Goal: Task Accomplishment & Management: Manage account settings

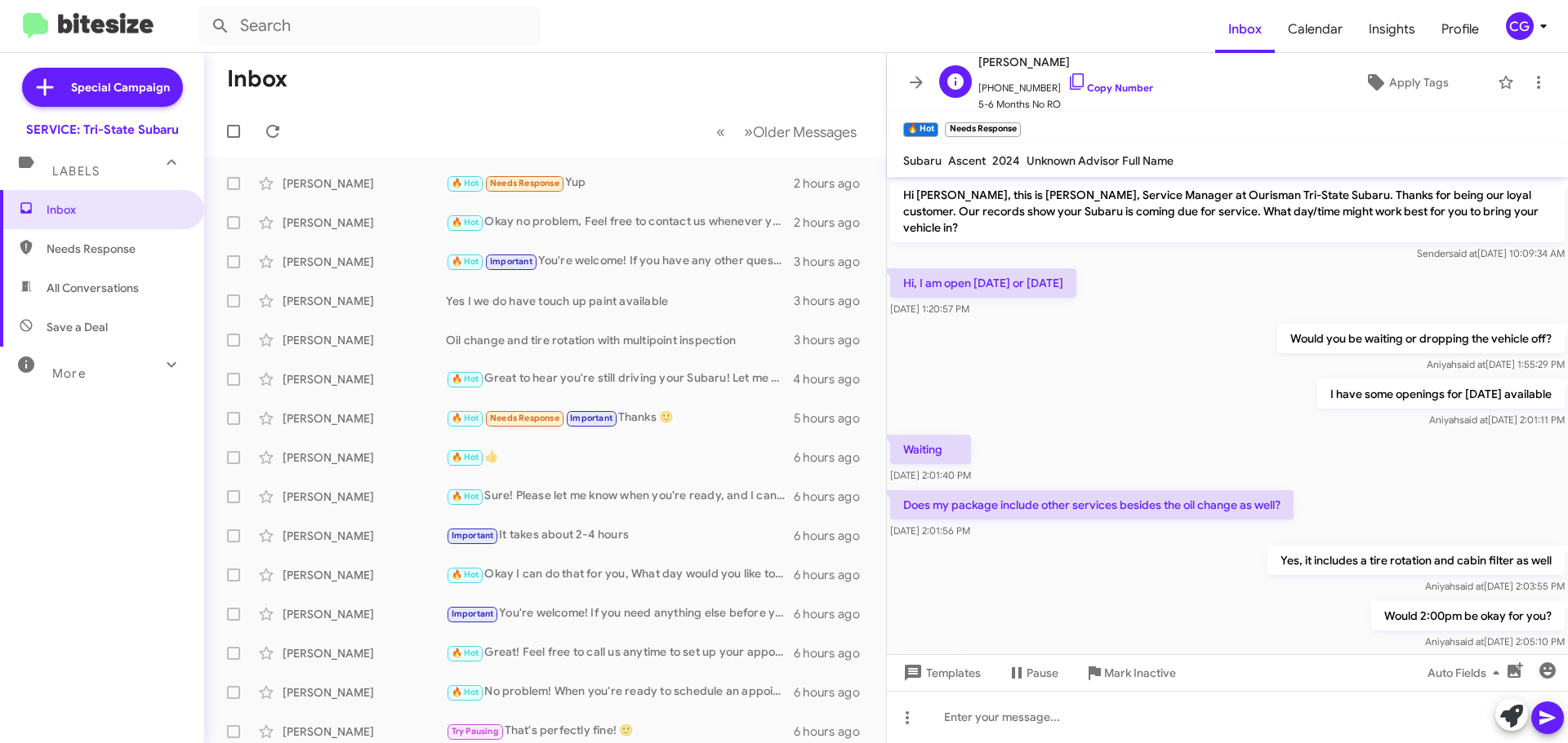
scroll to position [75, 0]
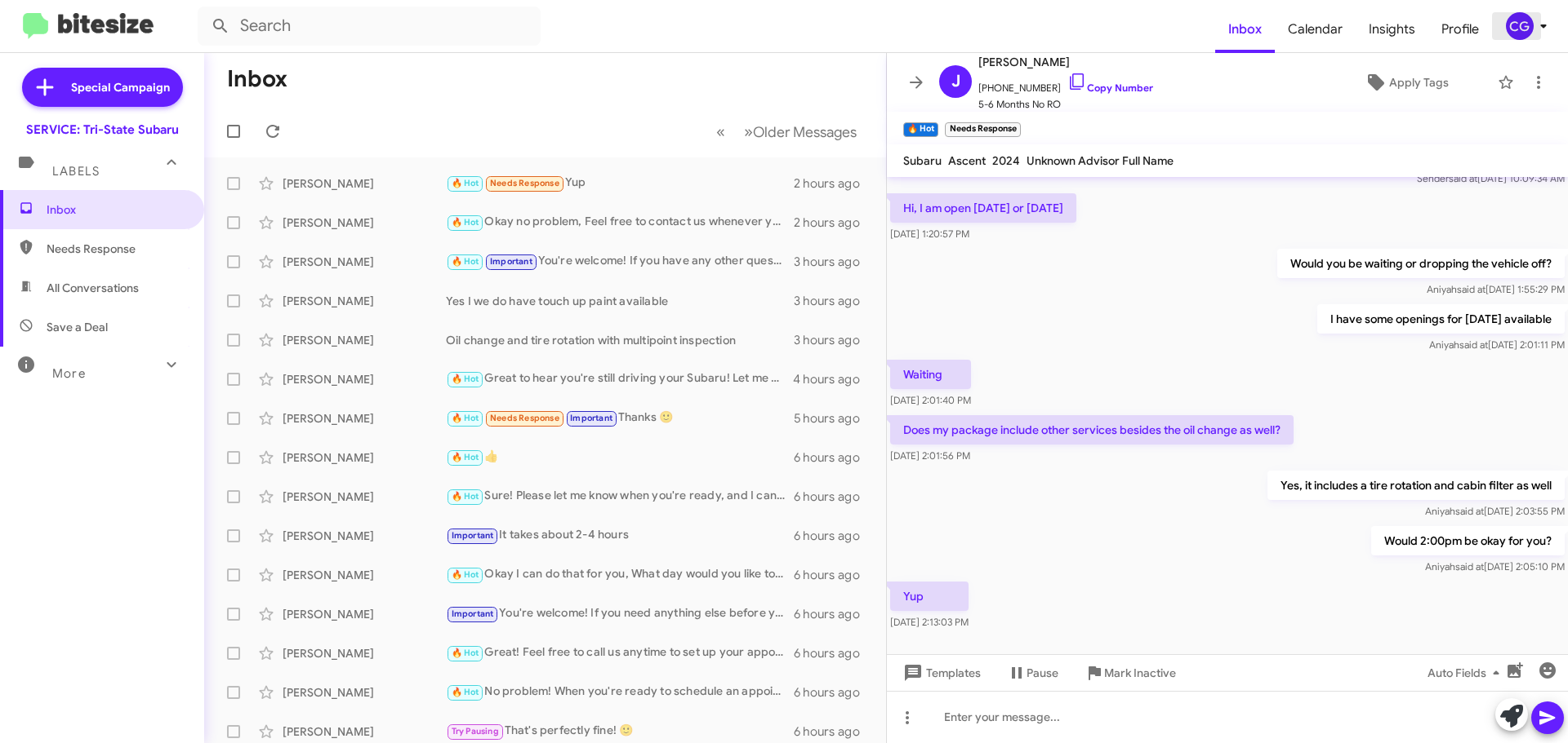
click at [1507, 32] on div "CG" at bounding box center [1519, 26] width 27 height 27
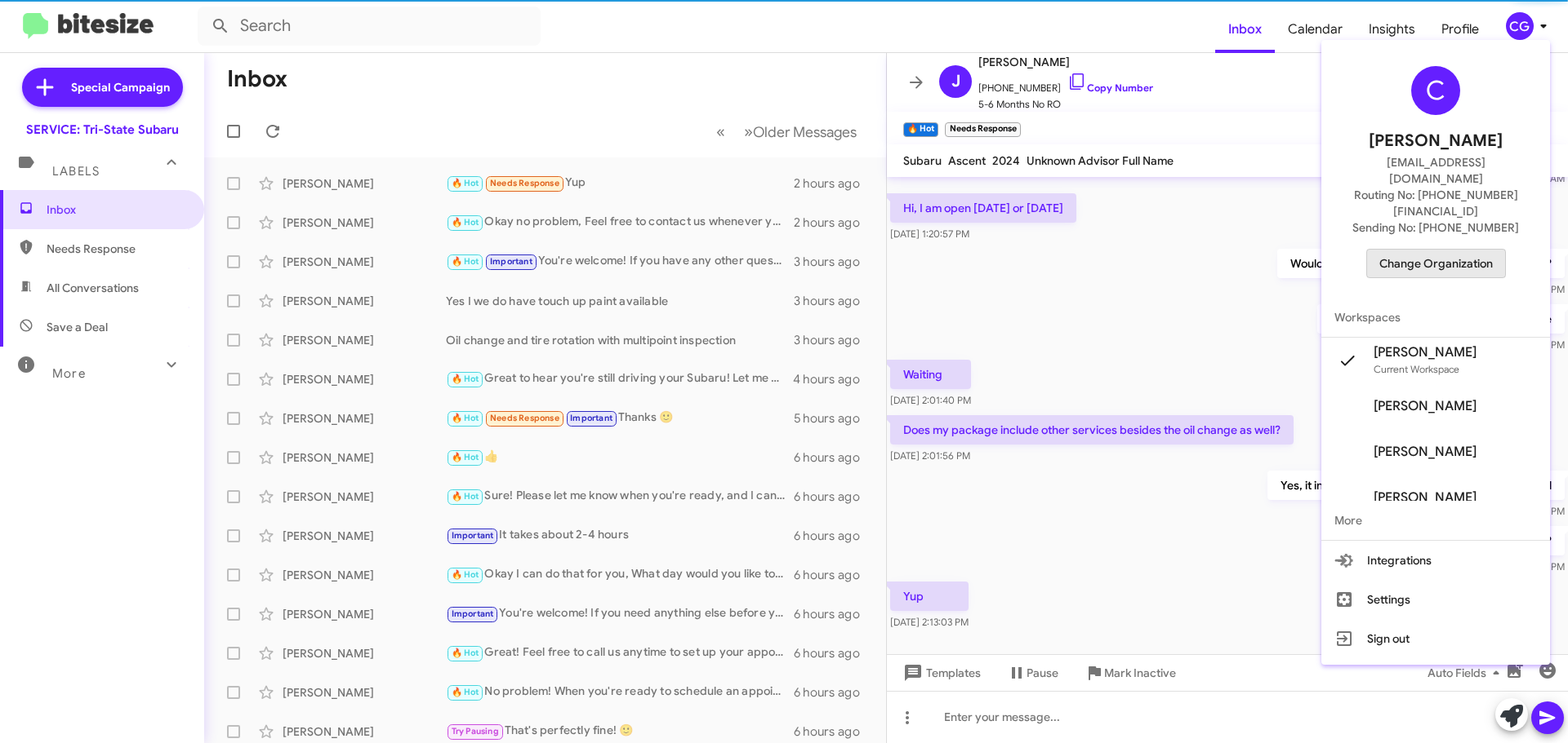
click at [1476, 250] on span "Change Organization" at bounding box center [1436, 264] width 113 height 27
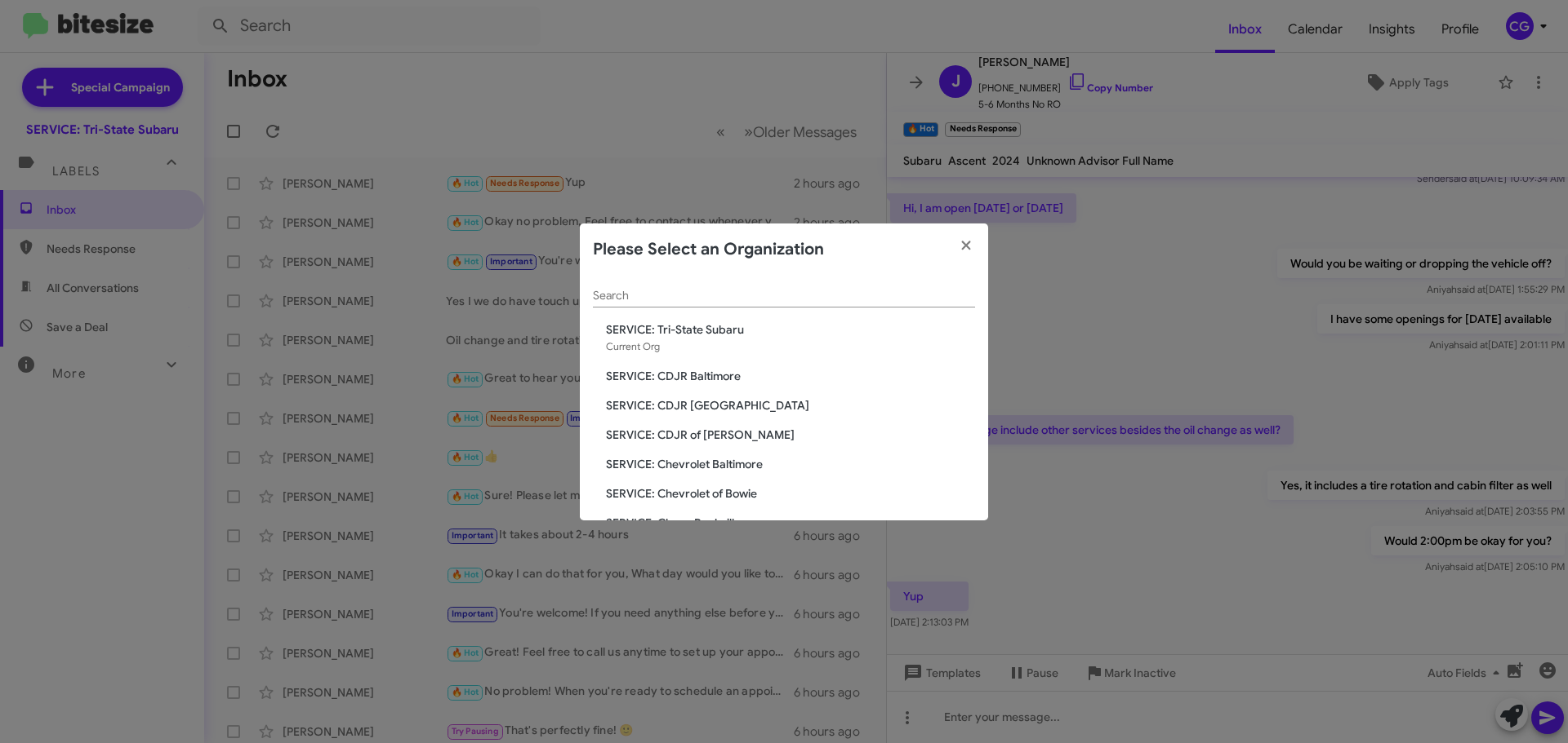
click at [731, 381] on span "SERVICE: CDJR Baltimore" at bounding box center [790, 376] width 369 height 17
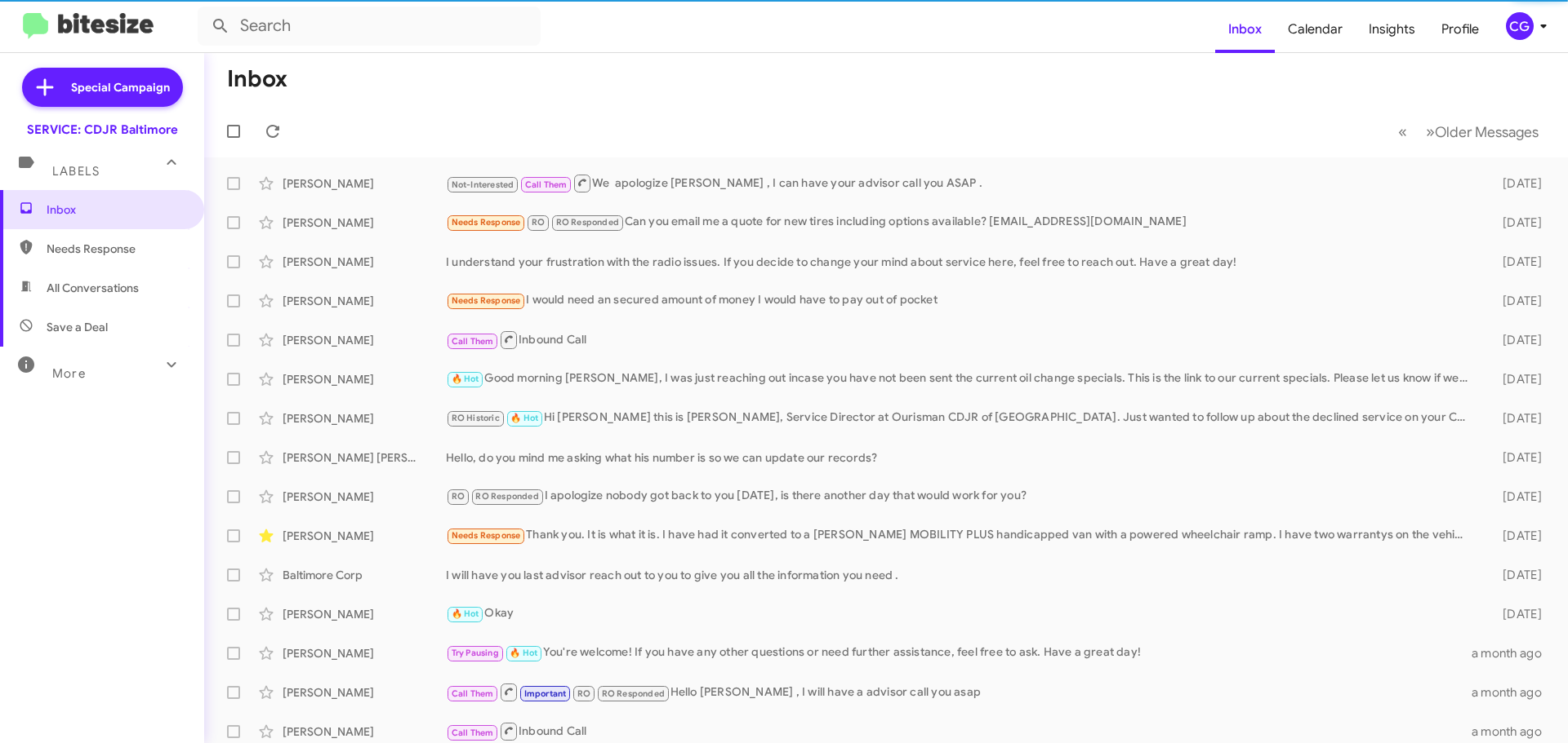
drag, startPoint x: 1536, startPoint y: 13, endPoint x: 1540, endPoint y: 21, distance: 8.9
click at [1539, 18] on span "CG" at bounding box center [1530, 26] width 49 height 27
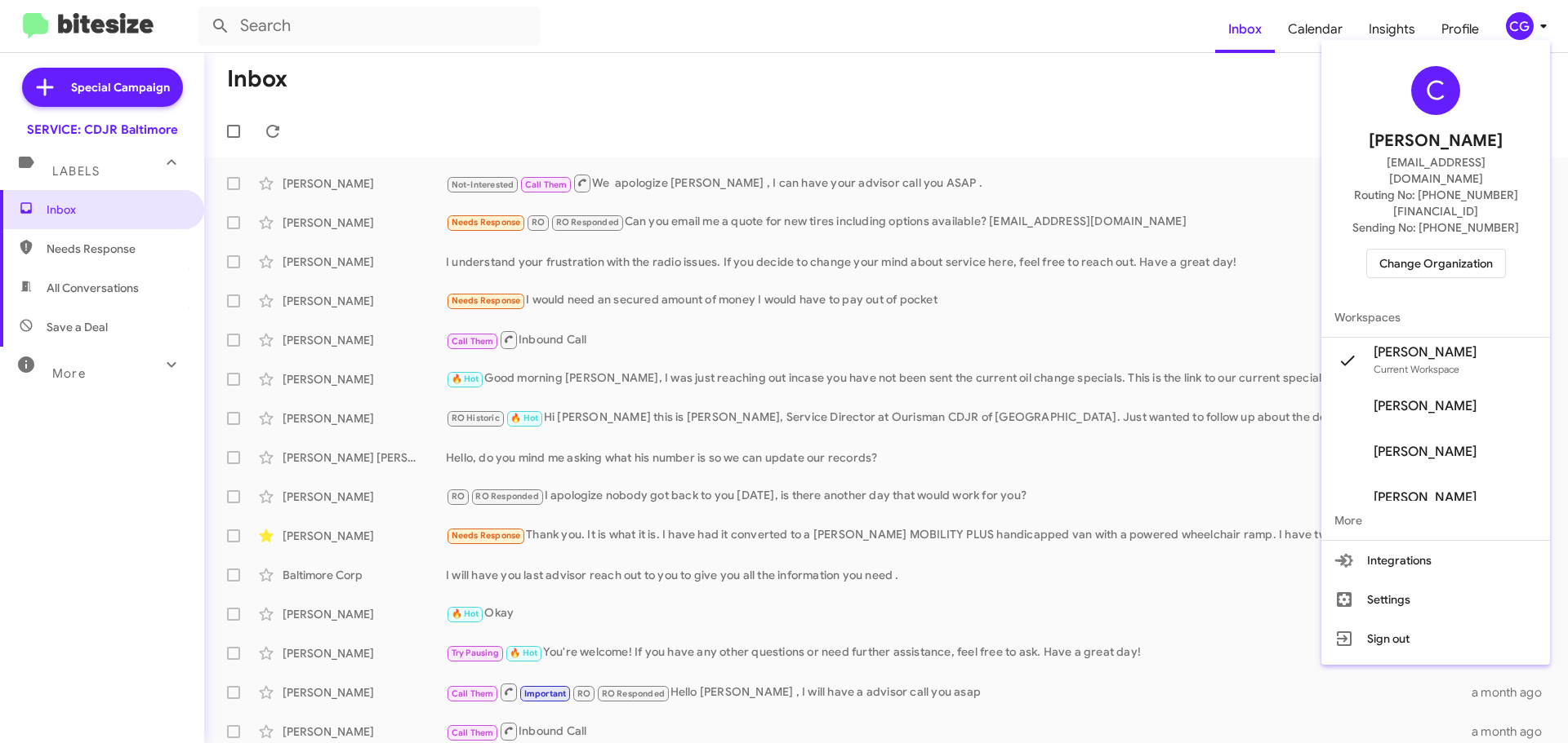
click at [1493, 250] on span "Change Organization" at bounding box center [1436, 264] width 113 height 27
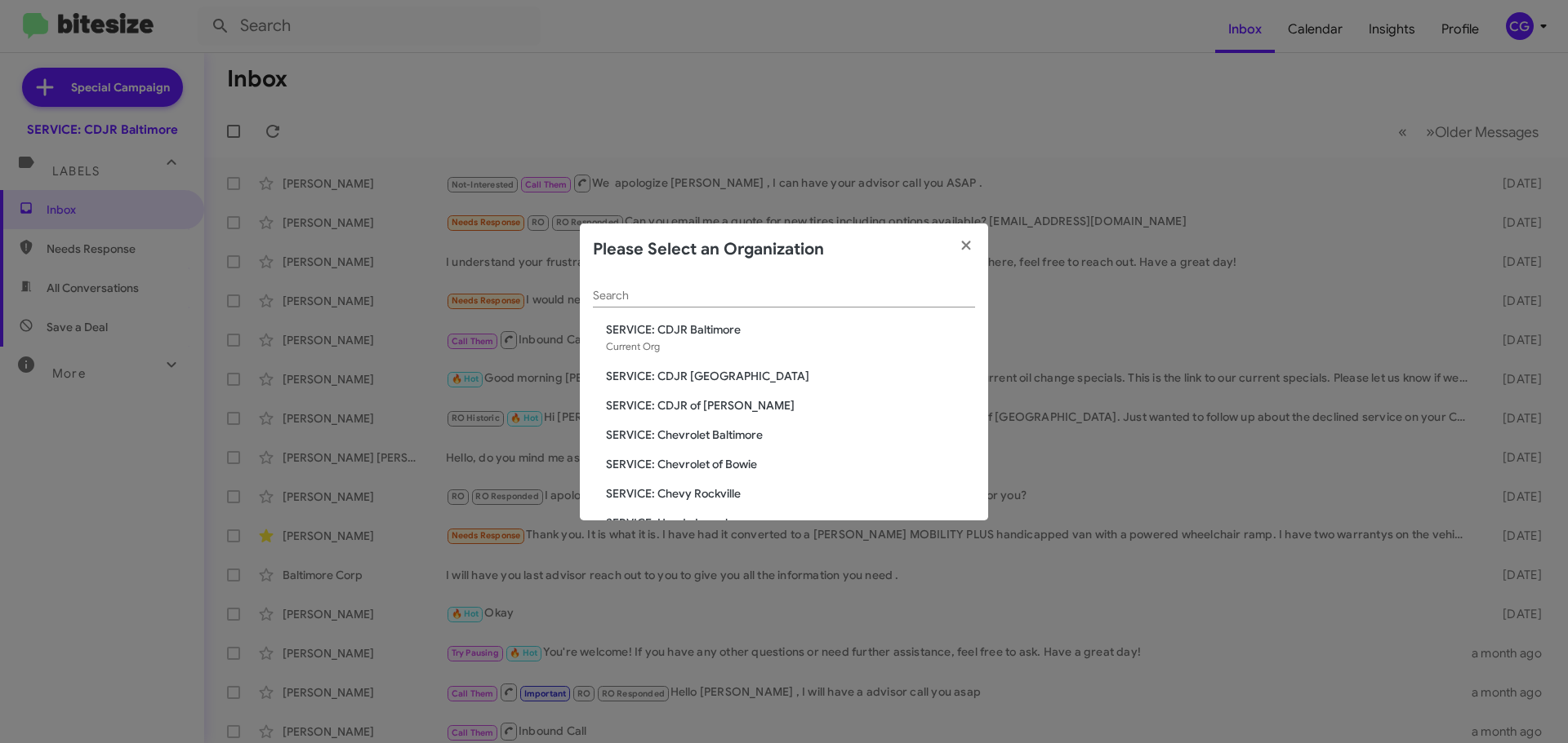
click at [732, 376] on span "SERVICE: CDJR [GEOGRAPHIC_DATA]" at bounding box center [790, 376] width 369 height 17
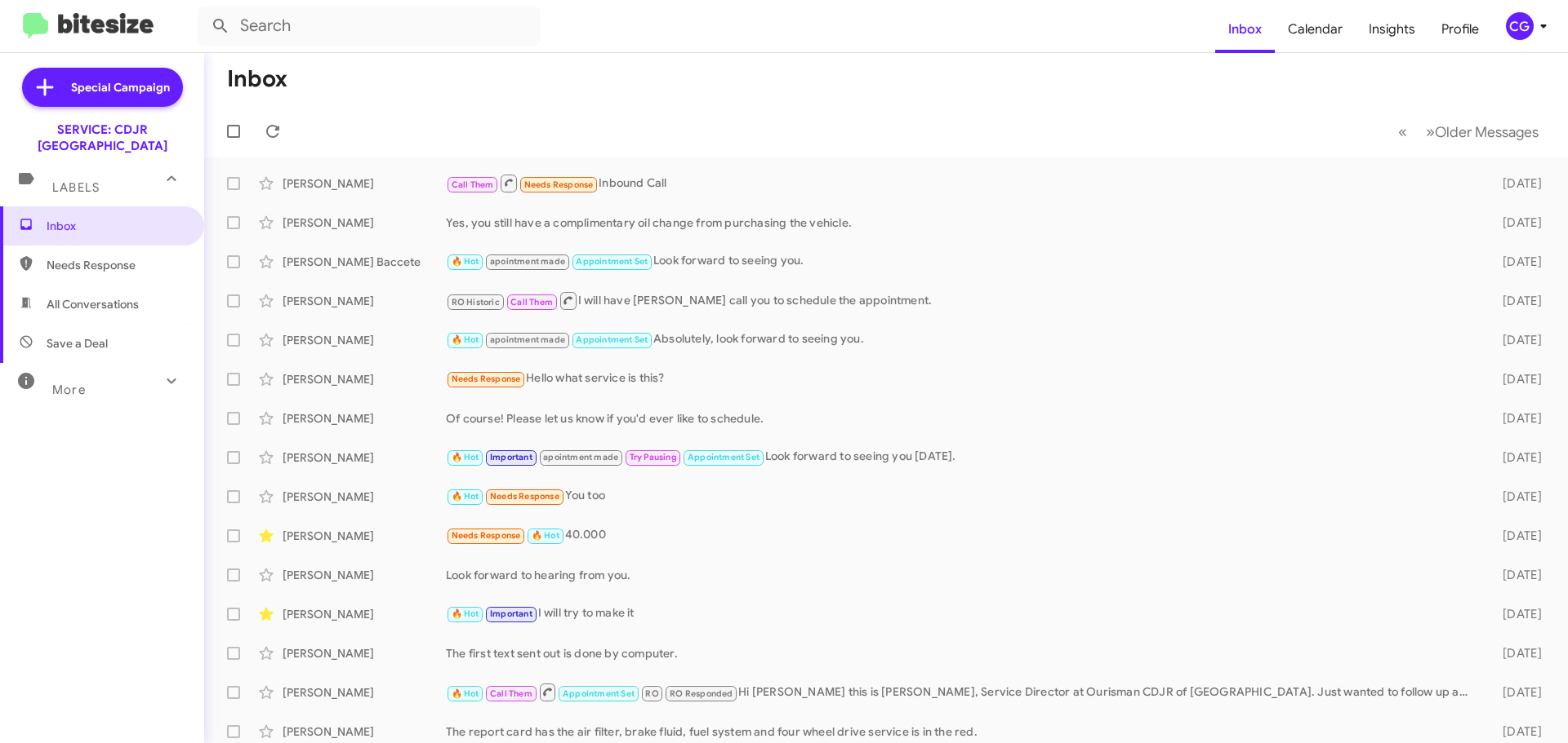
click at [1524, 29] on div "CG" at bounding box center [1519, 26] width 27 height 27
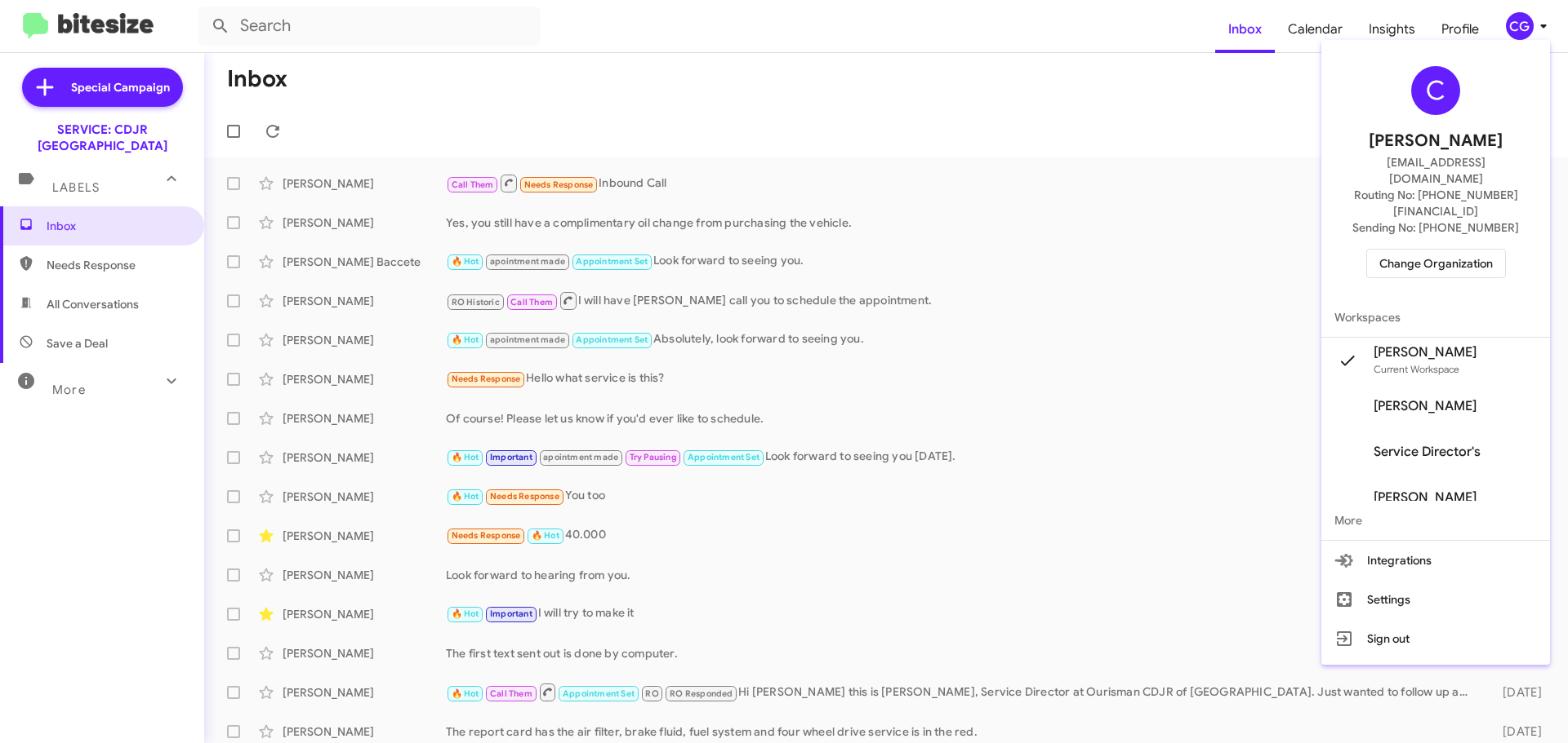
click at [1410, 251] on div "C Carmen Gast cgast@ourismancars.com Routing No: +1 (410) 988-8100 Sending No: …" at bounding box center [1435, 172] width 229 height 251
click at [1403, 250] on span "Change Organization" at bounding box center [1436, 264] width 113 height 27
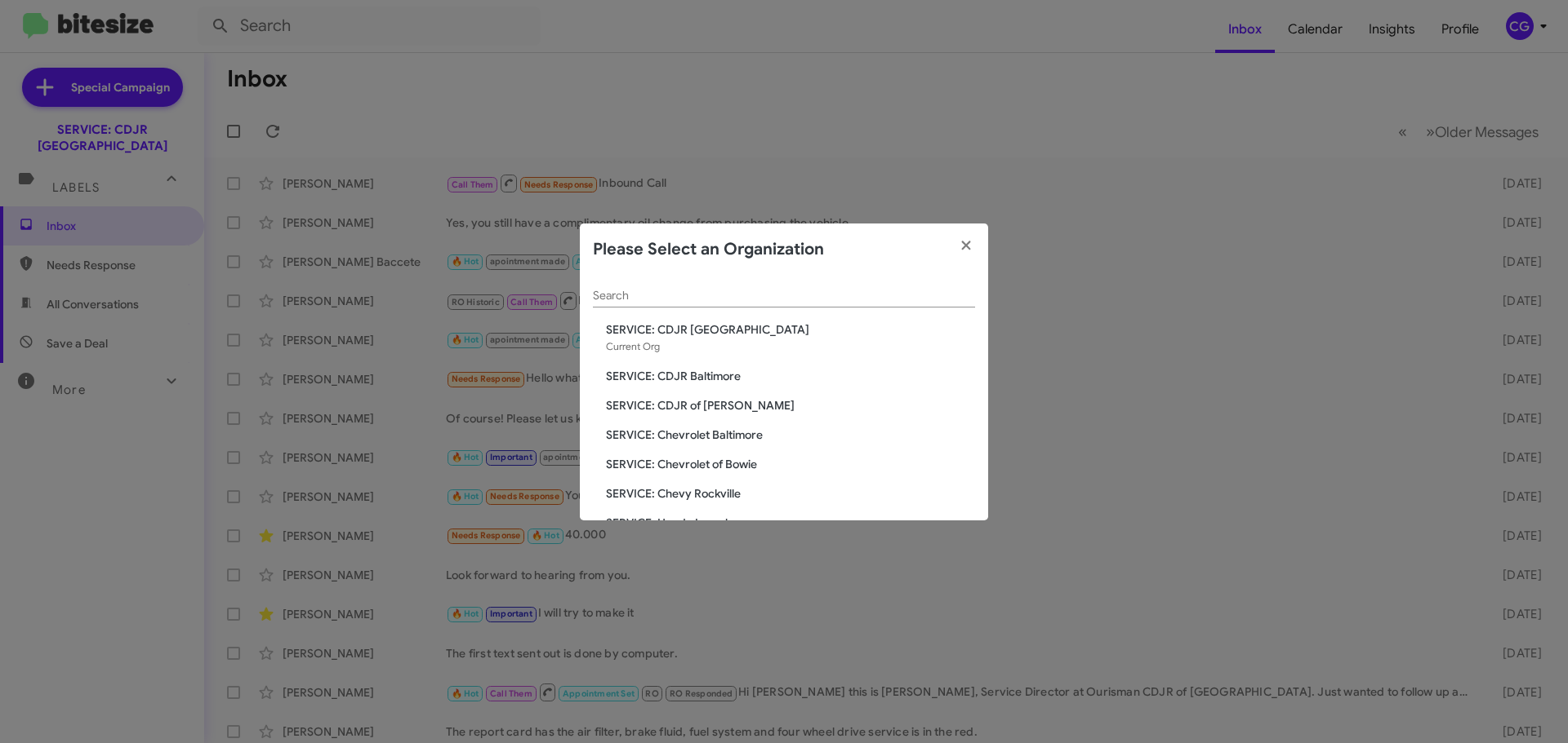
click at [681, 406] on span "SERVICE: CDJR of Bowie" at bounding box center [790, 405] width 369 height 17
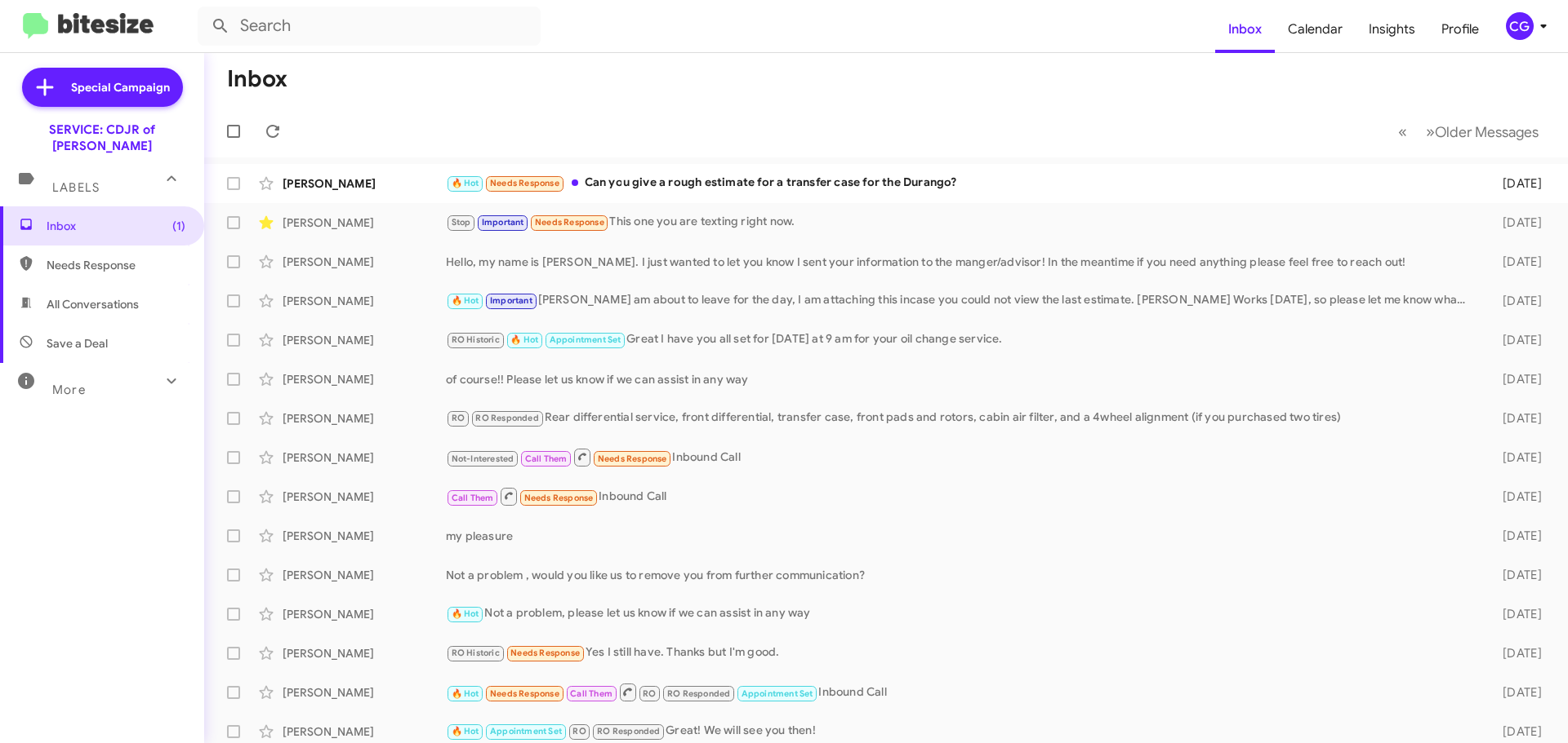
click at [1535, 8] on mat-toolbar "Inbox Calendar Insights Profile CG" at bounding box center [784, 25] width 1568 height 52
click at [1520, 27] on div "CG" at bounding box center [1519, 26] width 27 height 27
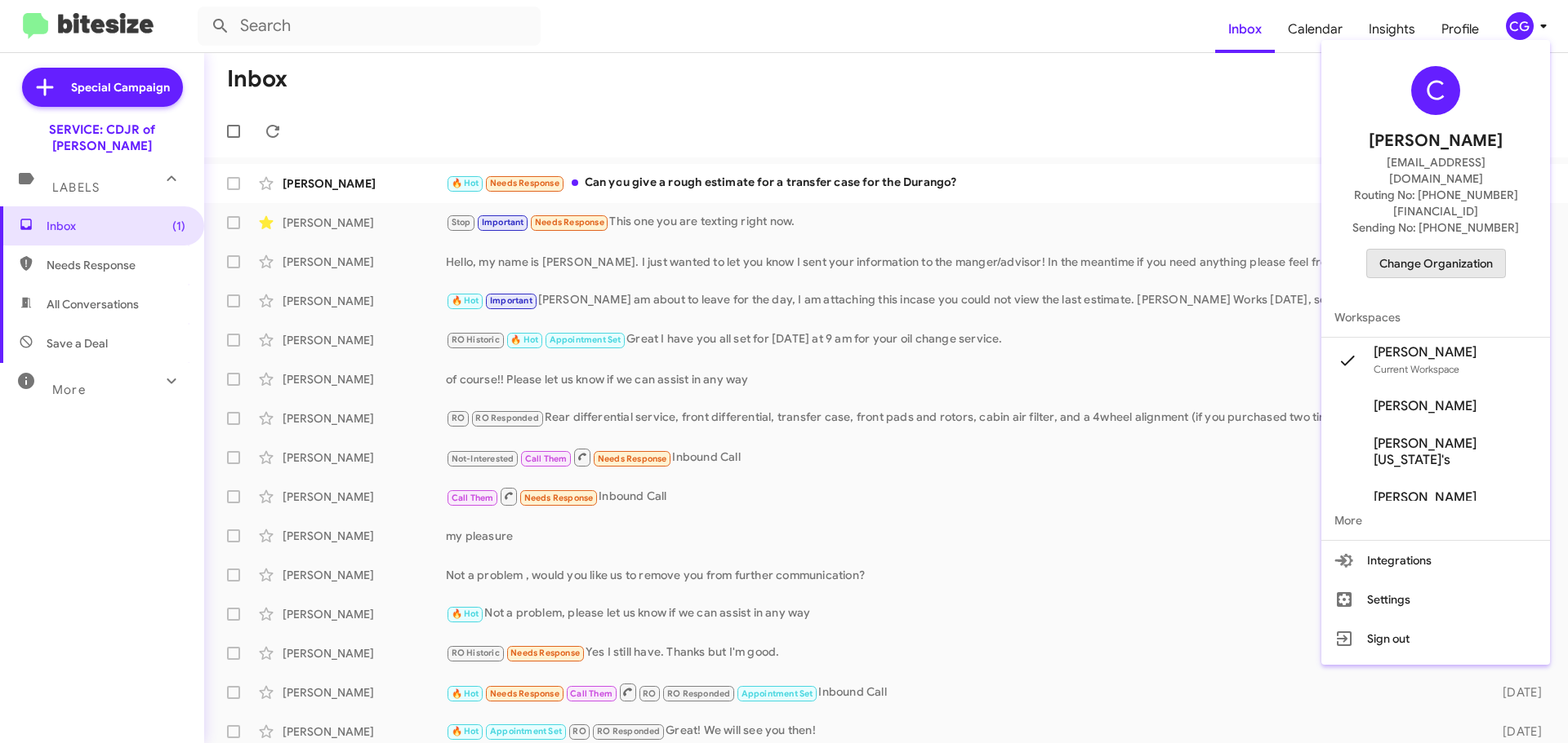
click at [1466, 250] on span "Change Organization" at bounding box center [1436, 264] width 113 height 27
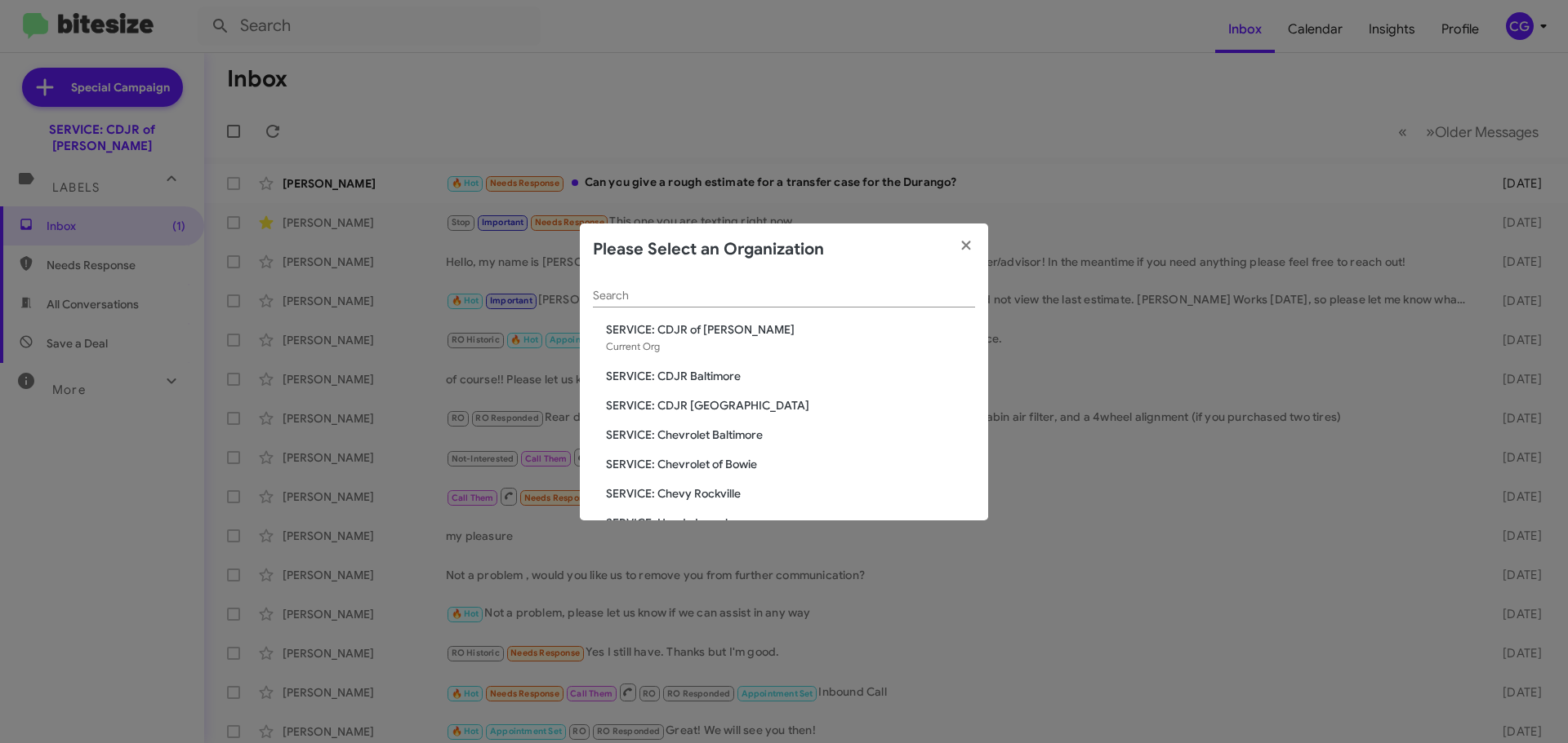
click at [686, 435] on span "SERVICE: Chevrolet Baltimore" at bounding box center [790, 434] width 369 height 17
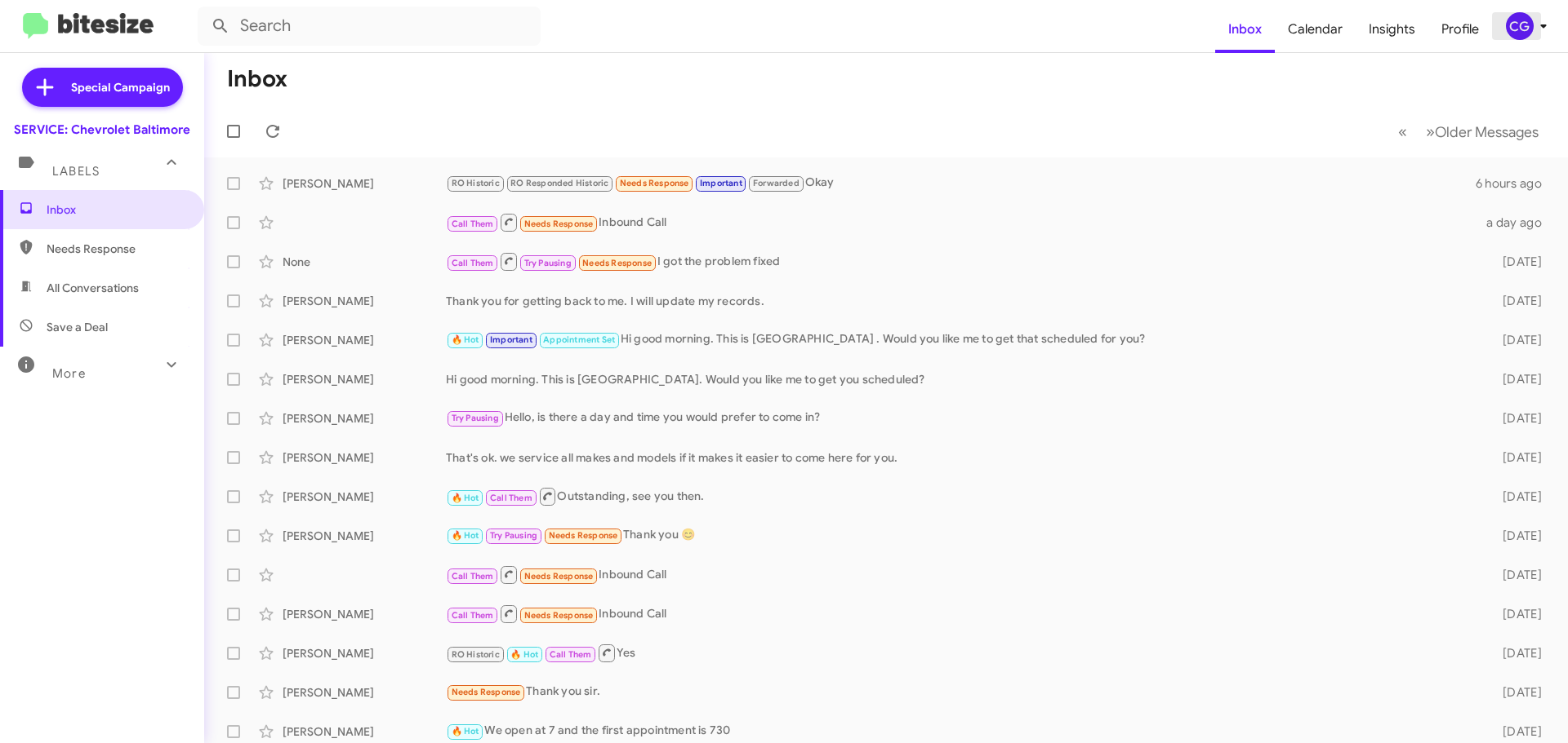
click at [1535, 17] on icon at bounding box center [1544, 26] width 20 height 20
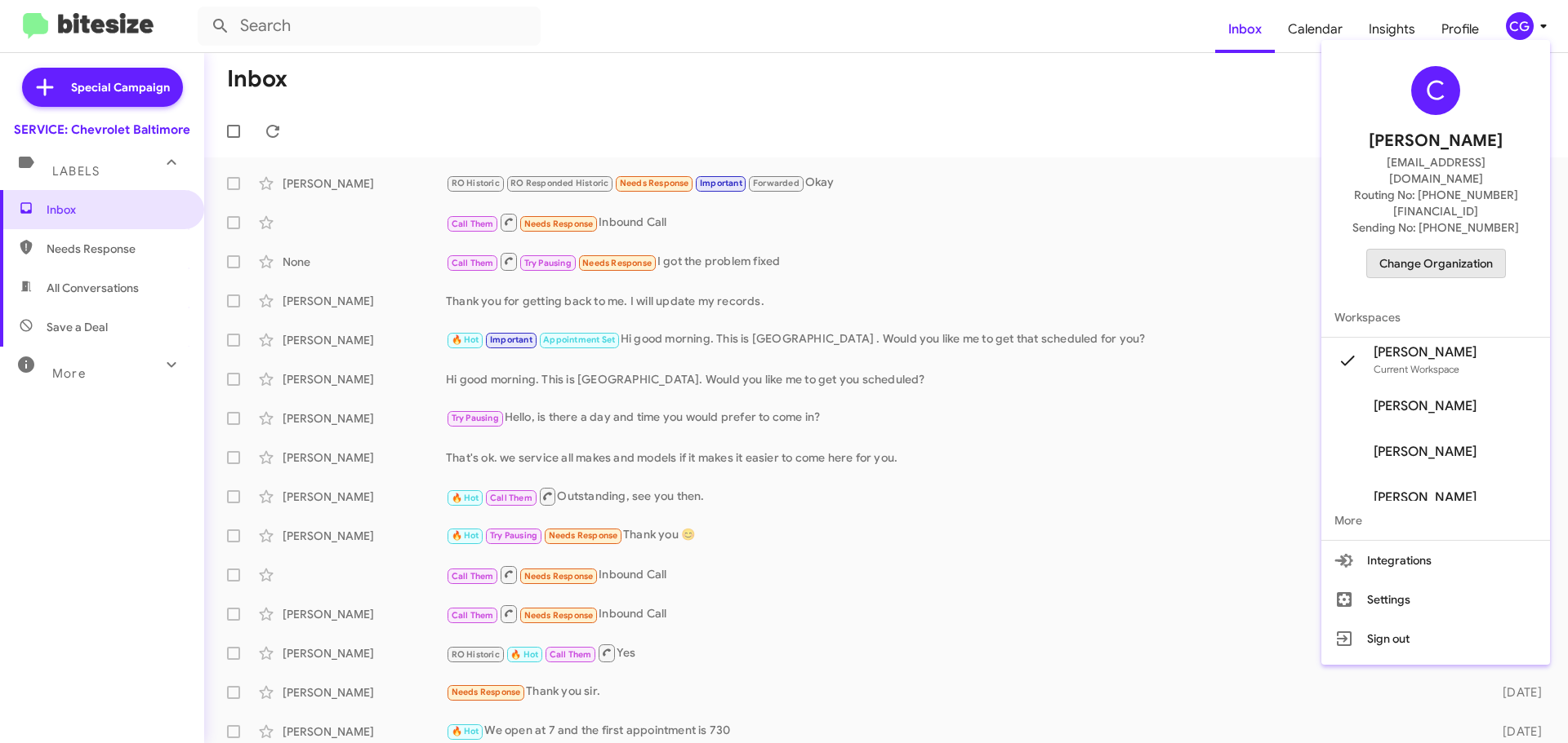
click at [1475, 250] on span "Change Organization" at bounding box center [1436, 264] width 113 height 27
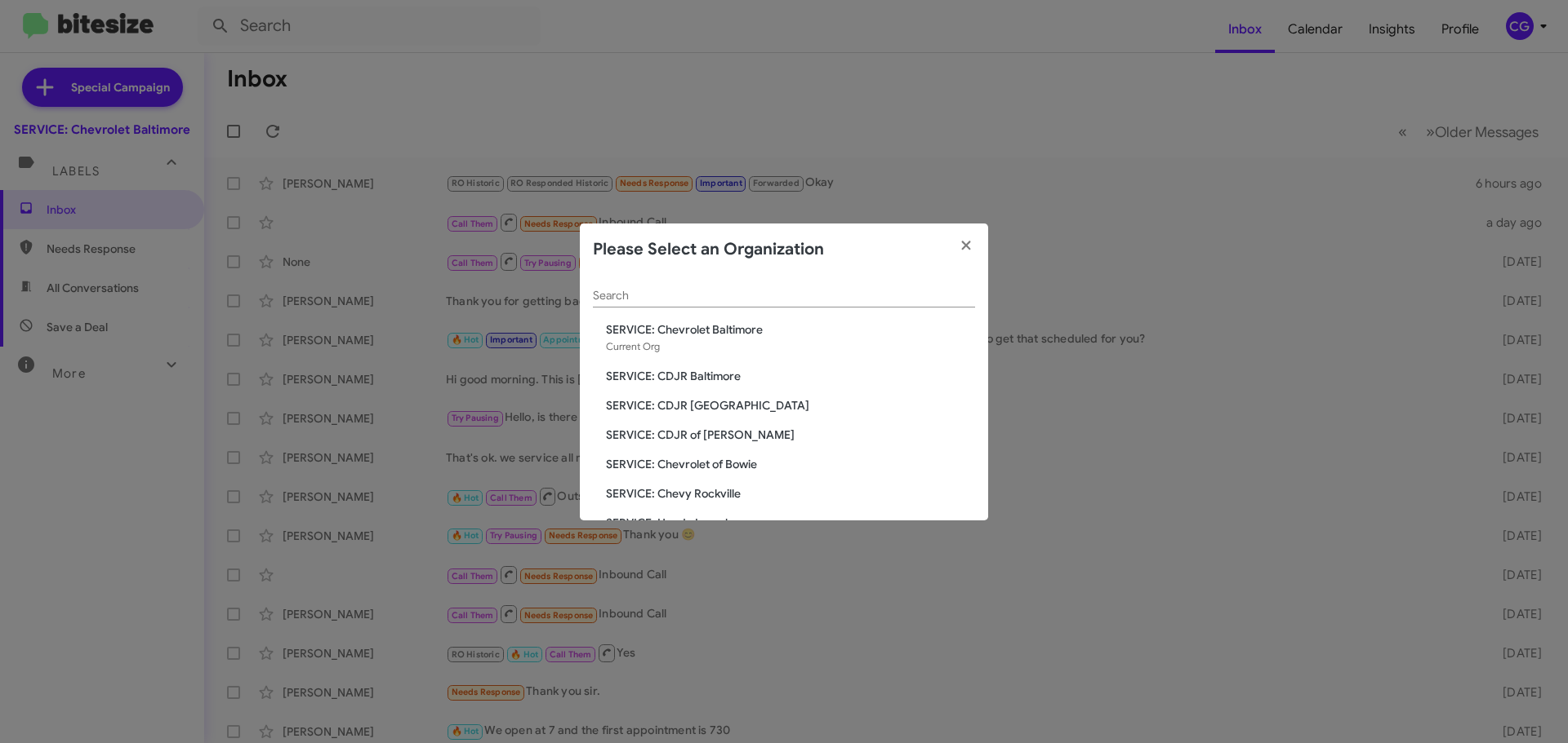
click at [714, 499] on span "SERVICE: Chevy Rockville" at bounding box center [790, 493] width 369 height 17
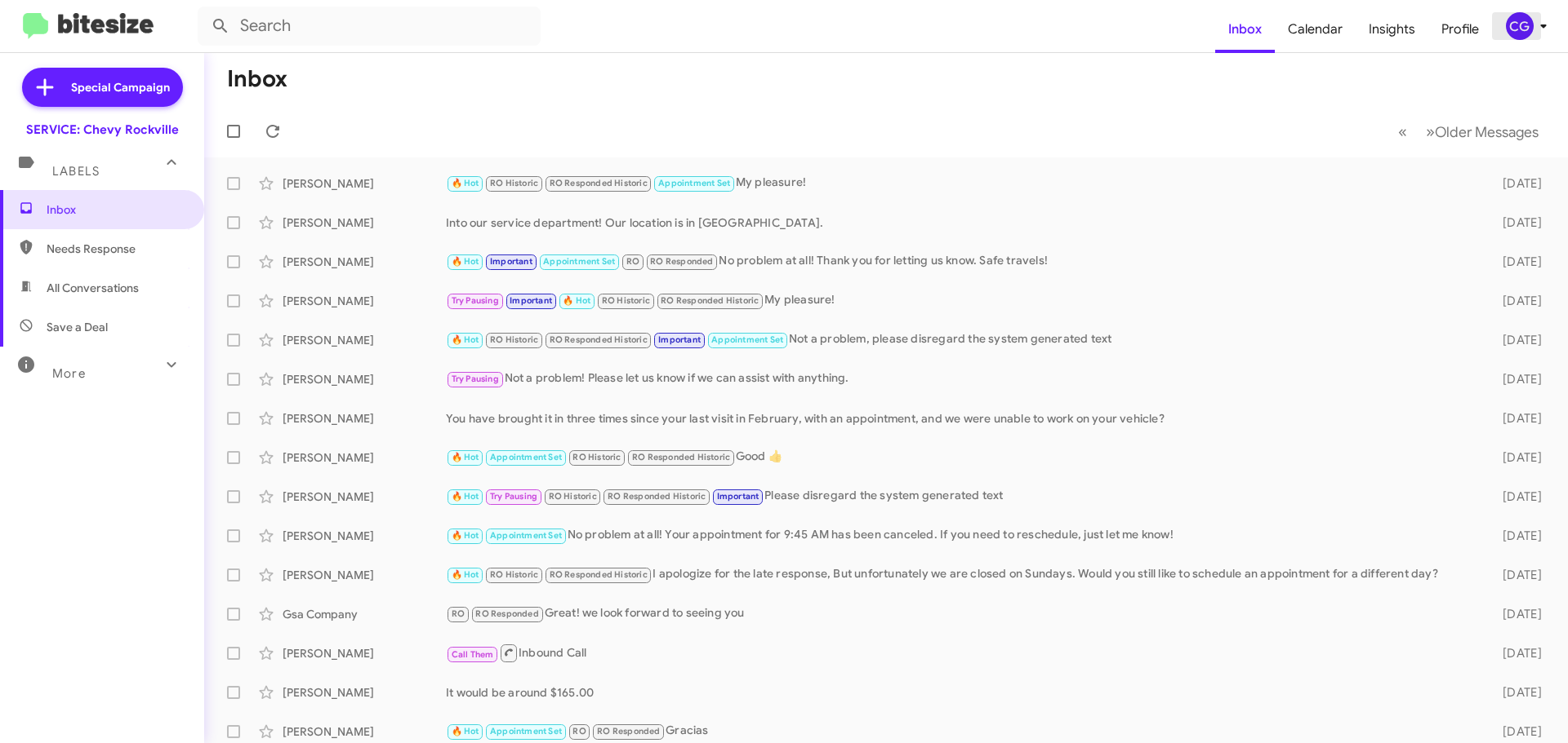
click at [1525, 14] on div "CG" at bounding box center [1519, 26] width 27 height 27
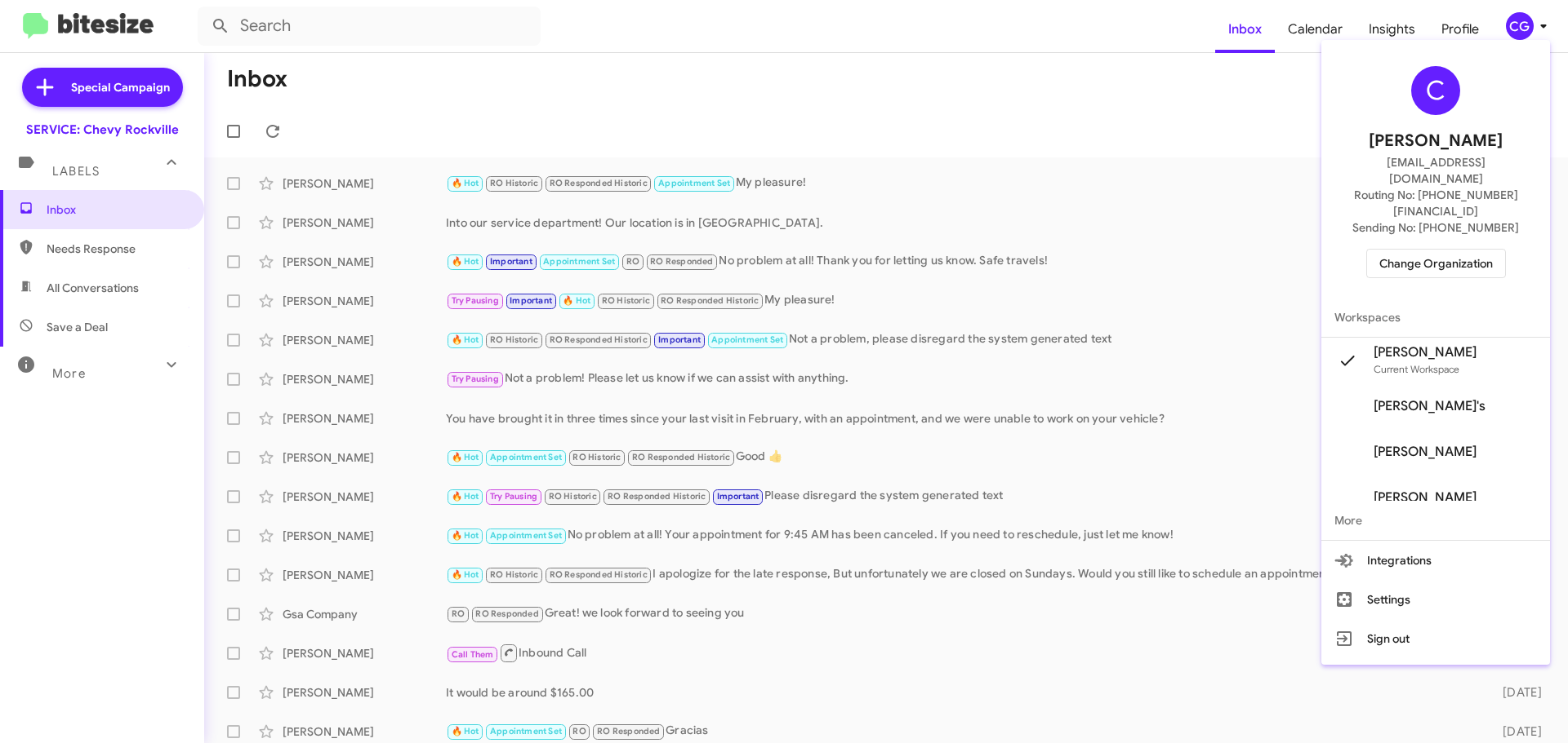
click at [1417, 250] on span "Change Organization" at bounding box center [1436, 264] width 113 height 27
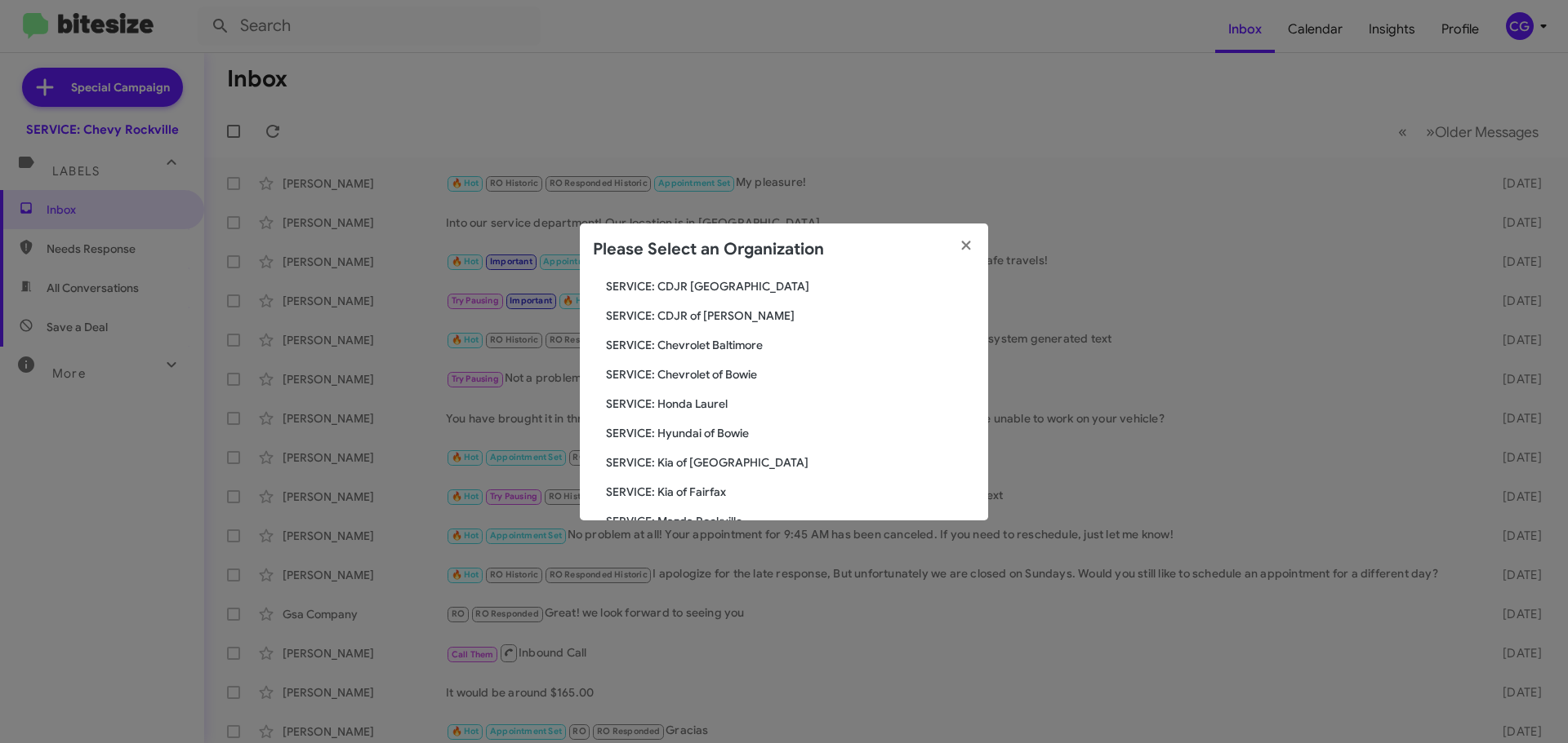
scroll to position [301, 0]
click at [700, 365] on span "SERVICE: Toyota 40" at bounding box center [790, 368] width 369 height 17
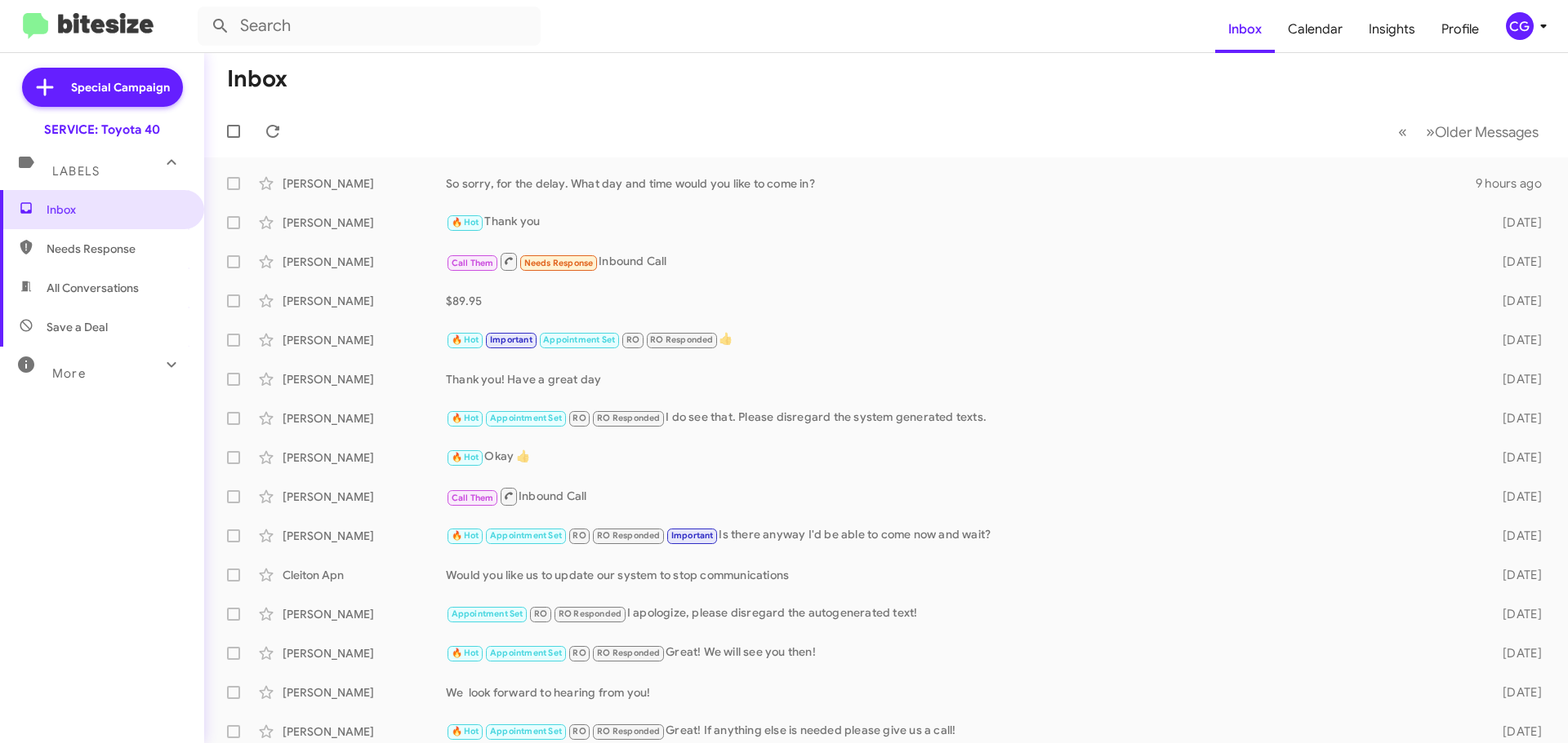
click at [1539, 21] on icon at bounding box center [1544, 26] width 20 height 20
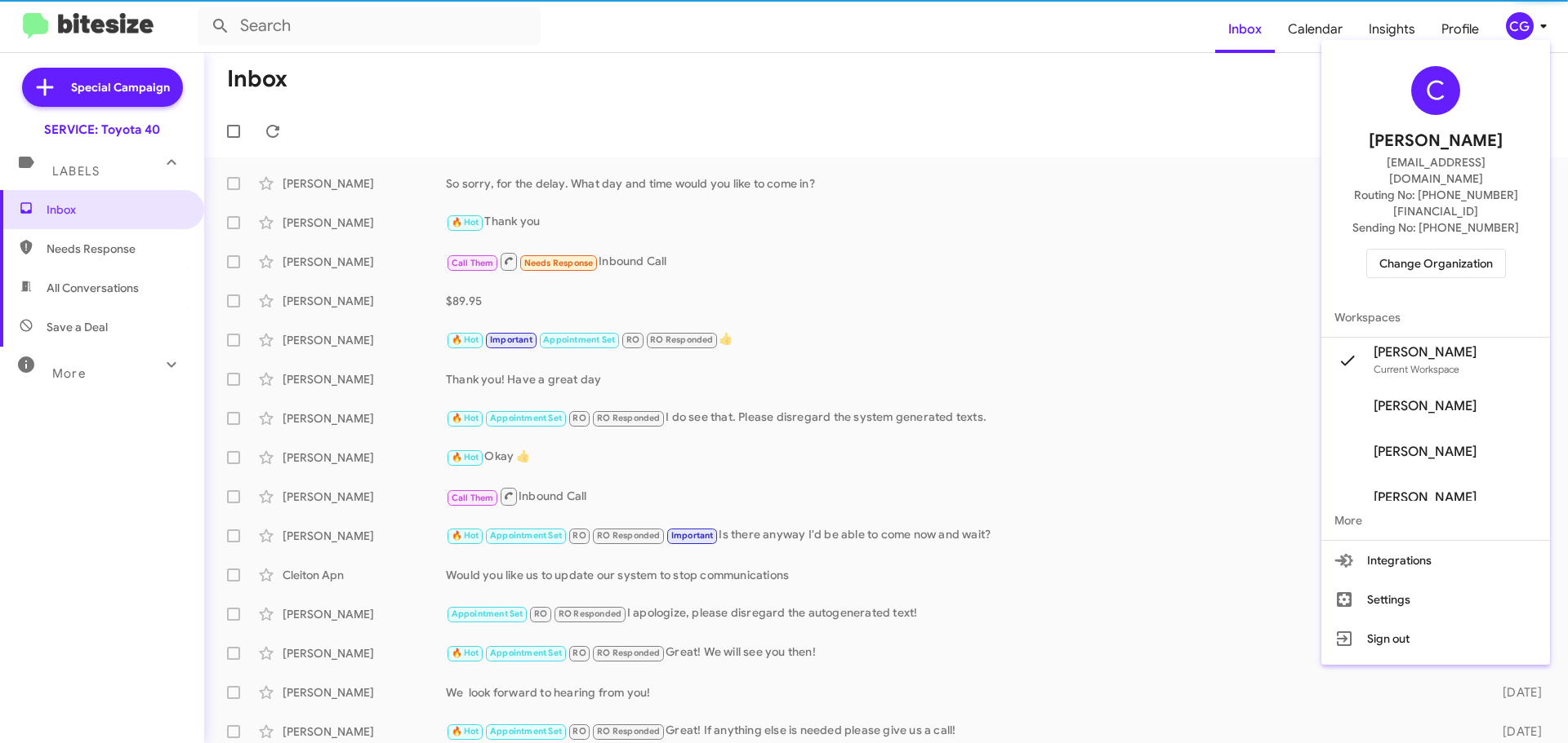
click at [1452, 250] on span "Change Organization" at bounding box center [1436, 264] width 113 height 27
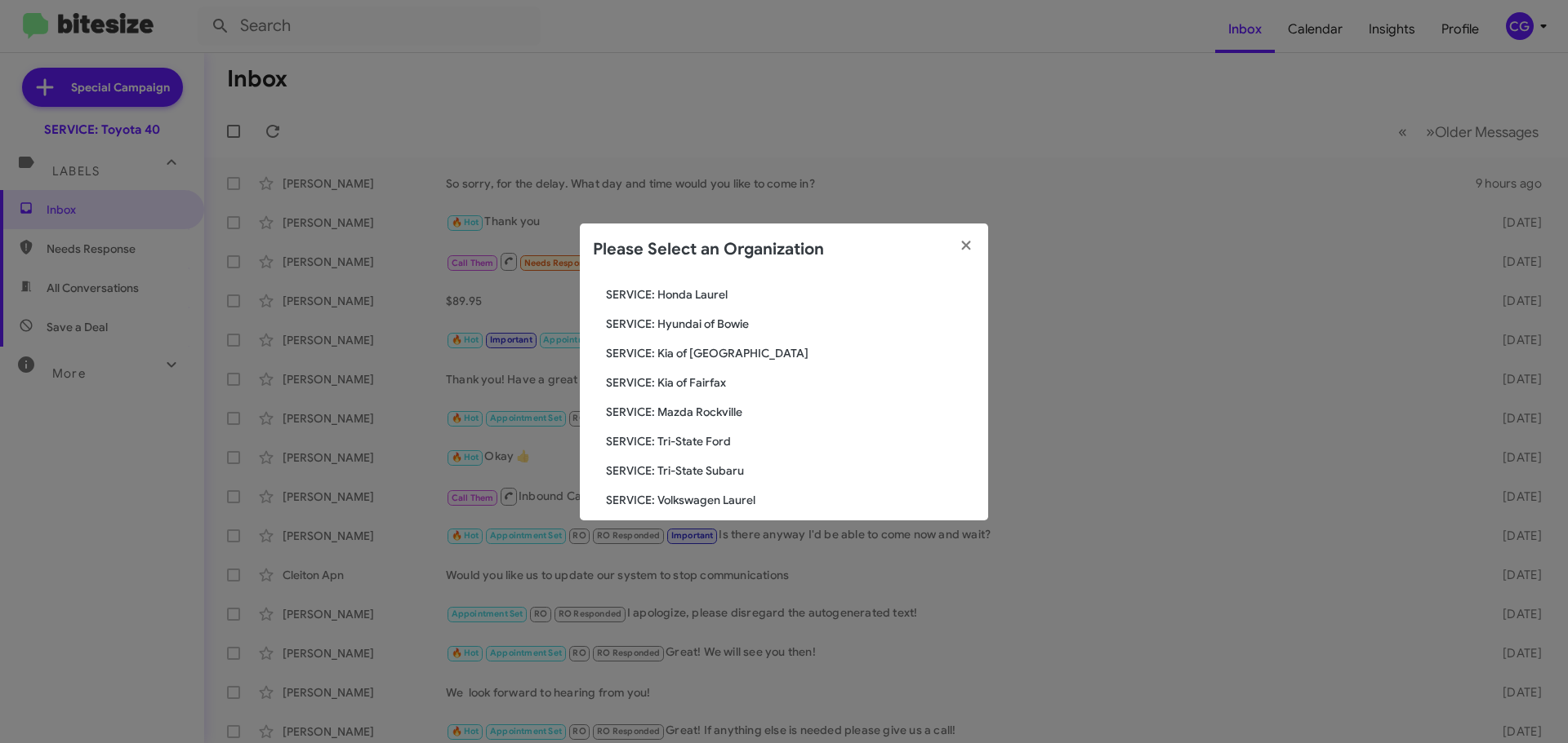
scroll to position [301, 0]
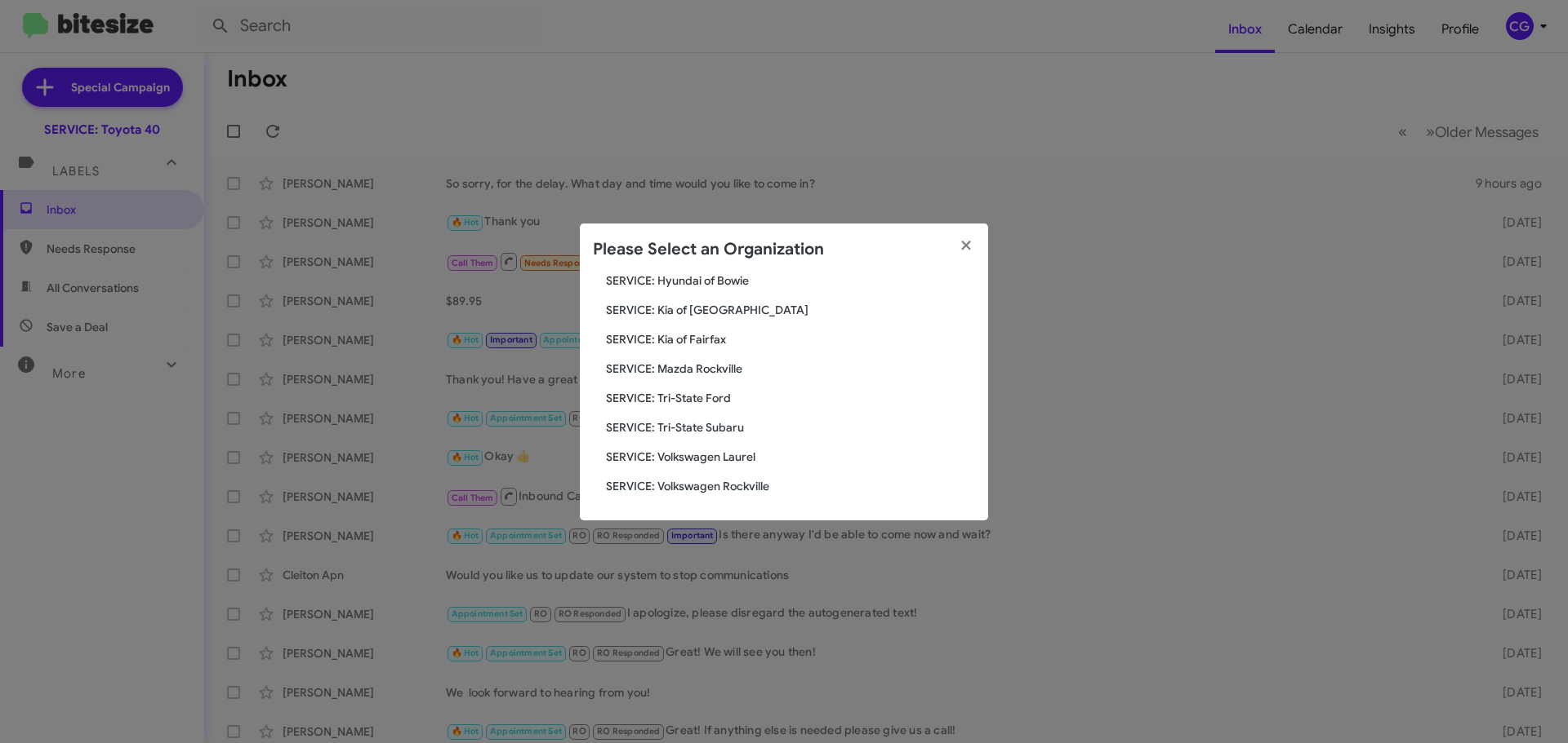
drag, startPoint x: 713, startPoint y: 397, endPoint x: 723, endPoint y: 394, distance: 10.4
click at [714, 396] on span "SERVICE: Tri-State Ford" at bounding box center [790, 398] width 369 height 17
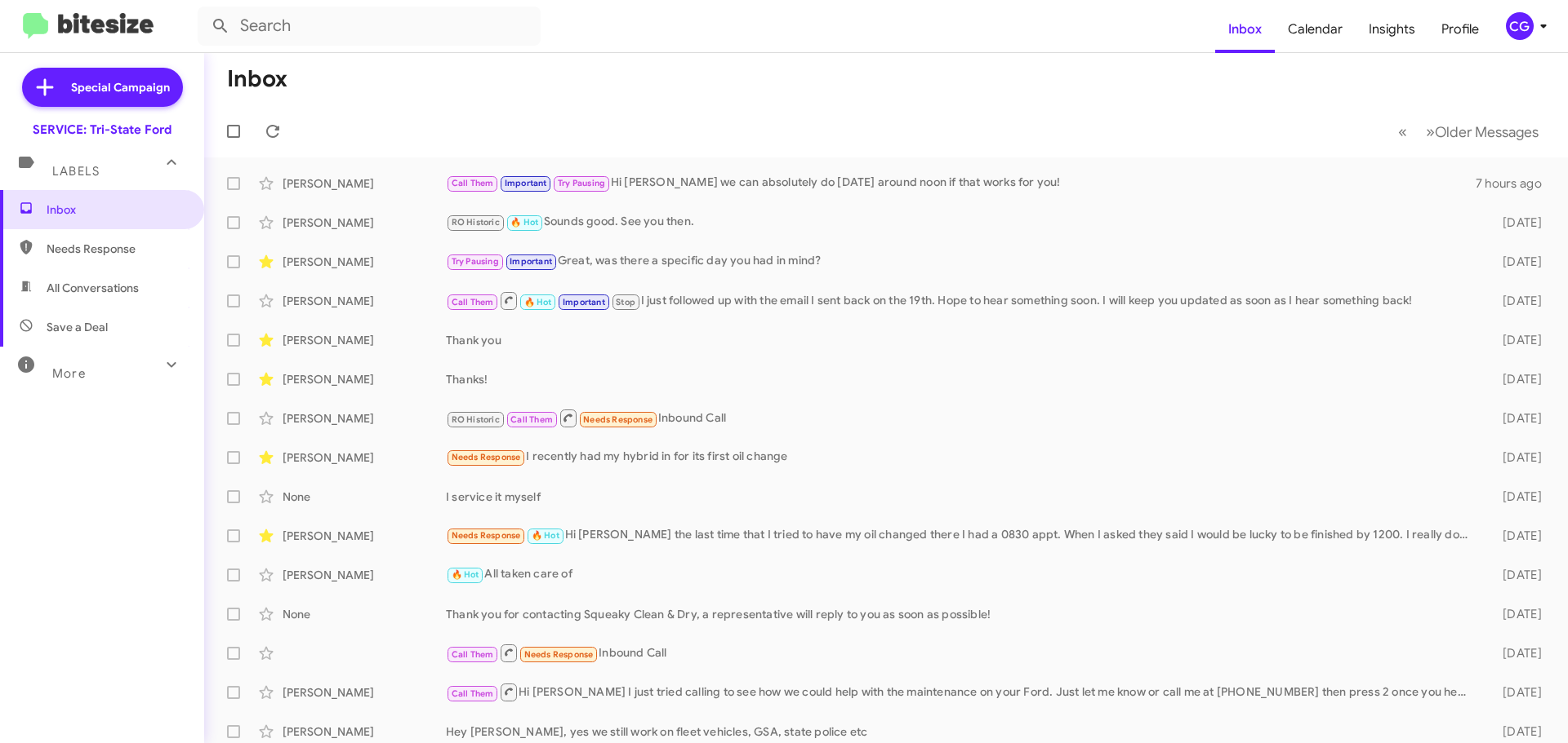
click at [1529, 20] on div "CG" at bounding box center [1519, 26] width 27 height 27
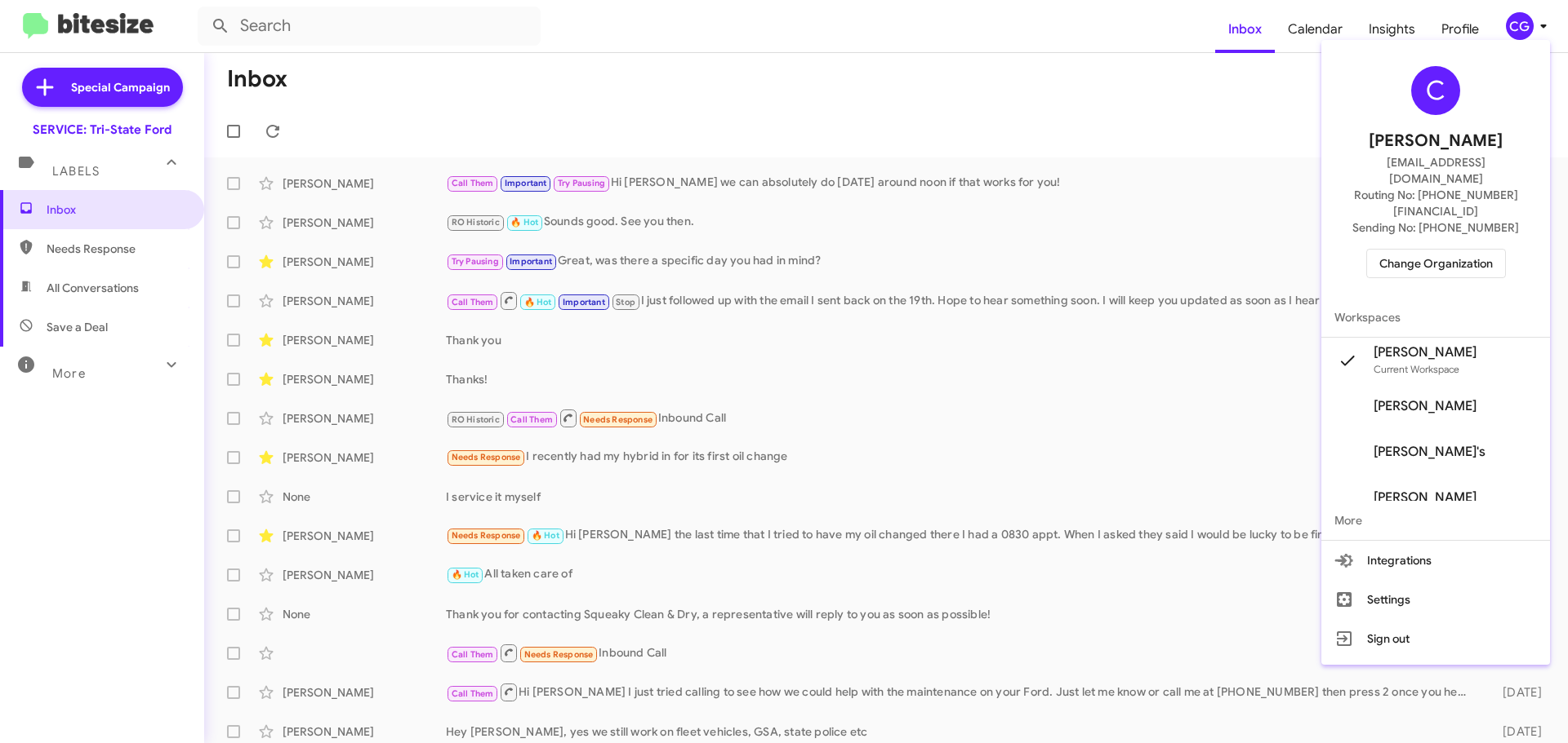
click at [1476, 250] on span "Change Organization" at bounding box center [1436, 264] width 113 height 27
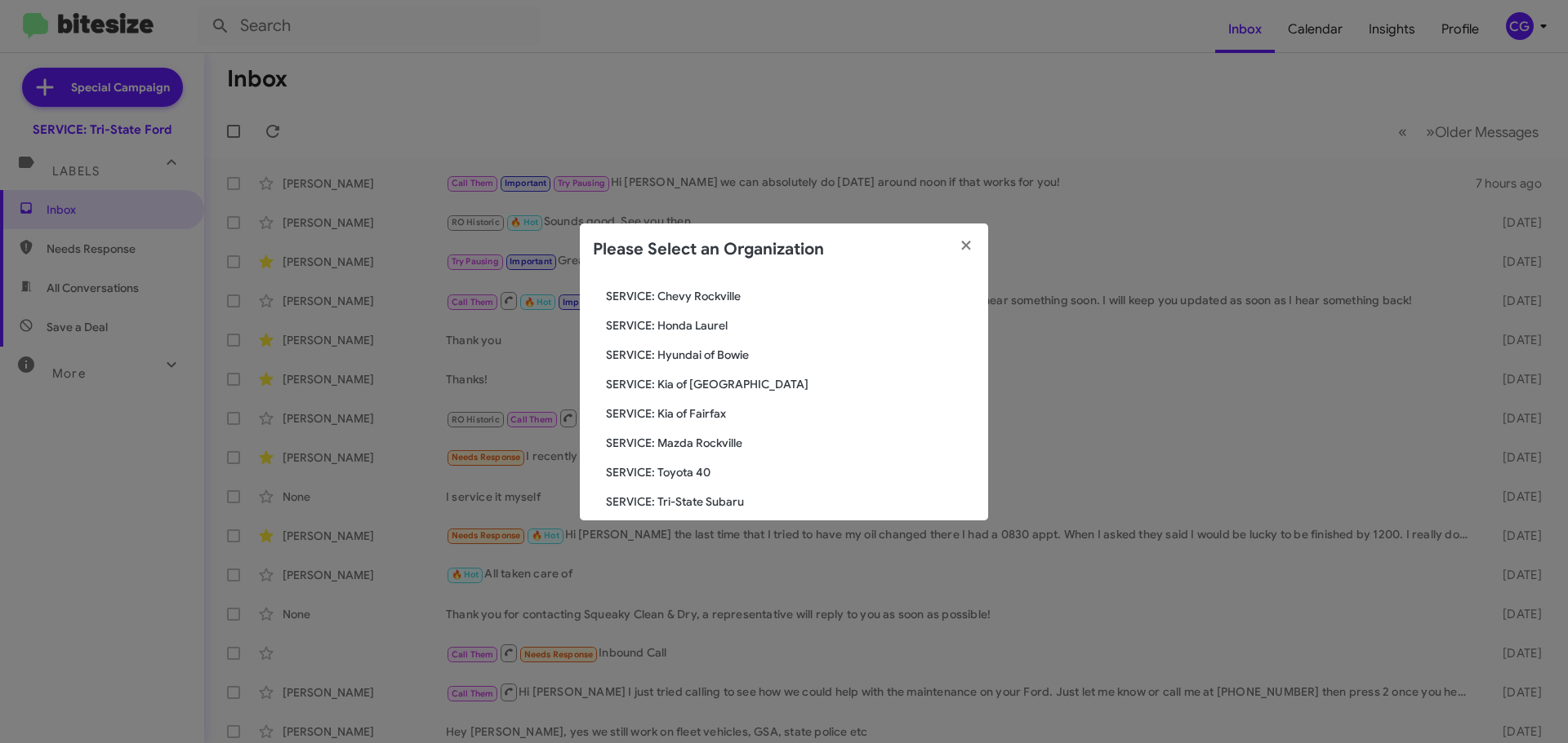
scroll to position [301, 0]
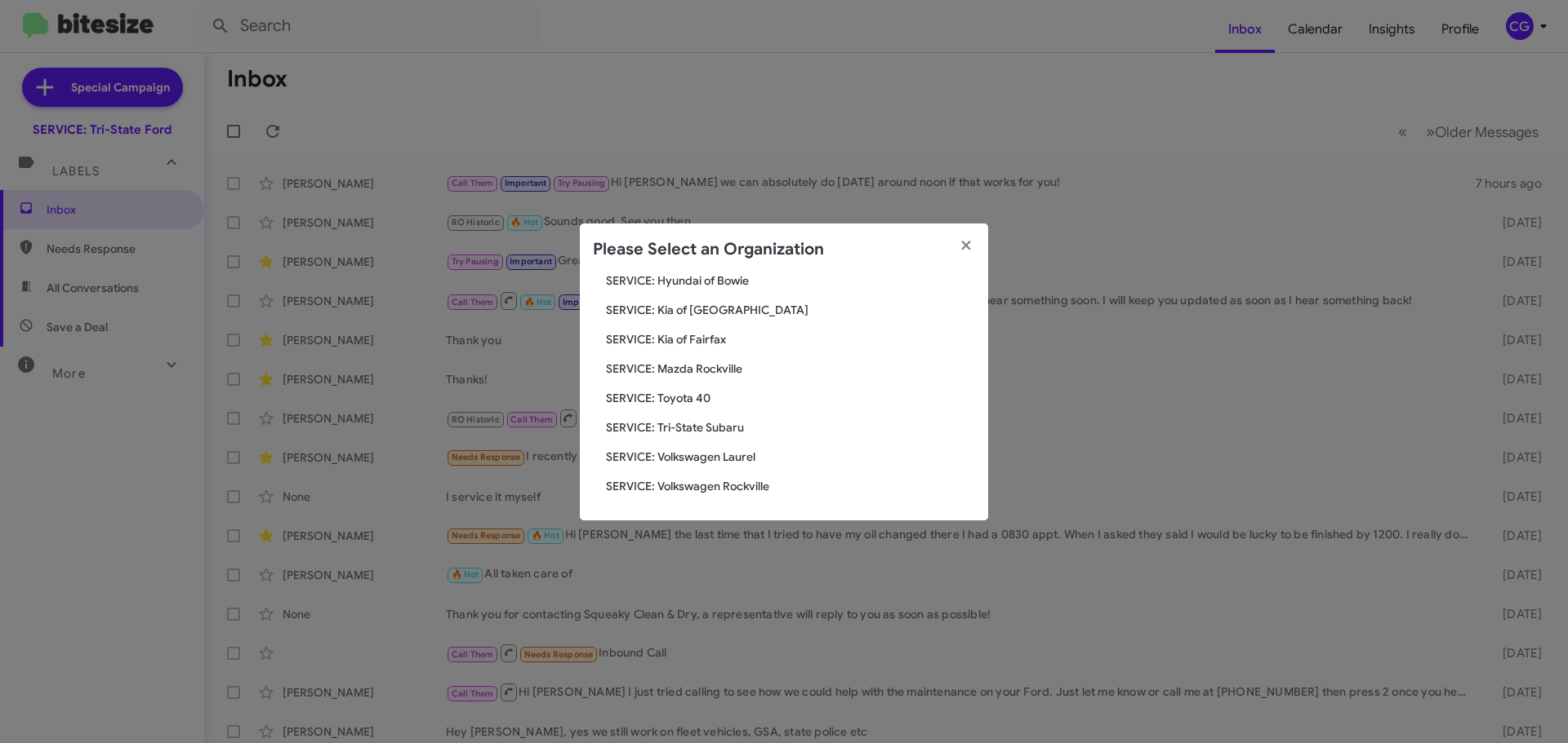
click at [682, 454] on span "SERVICE: Volkswagen Laurel" at bounding box center [790, 457] width 369 height 17
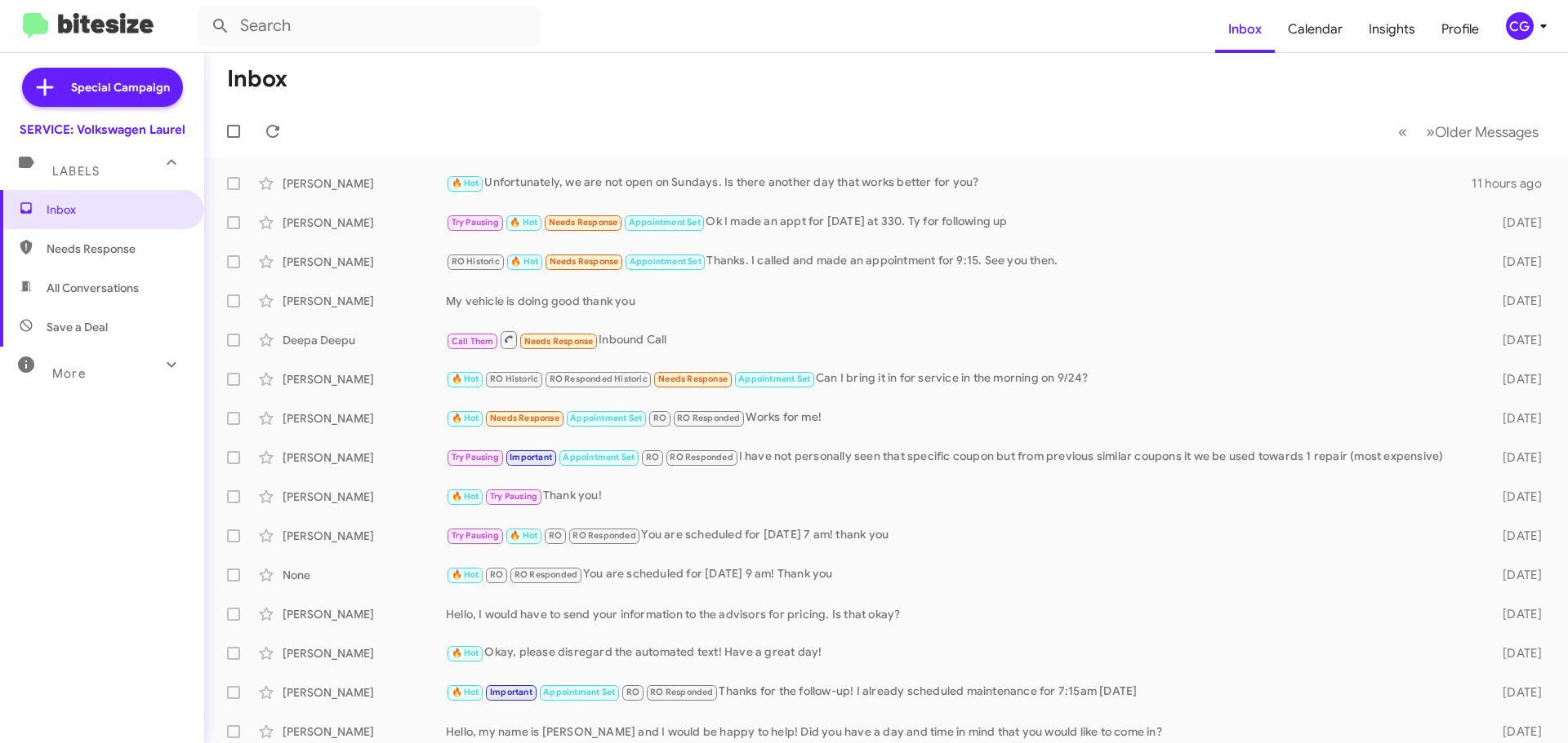
click at [1549, 27] on icon at bounding box center [1544, 26] width 20 height 20
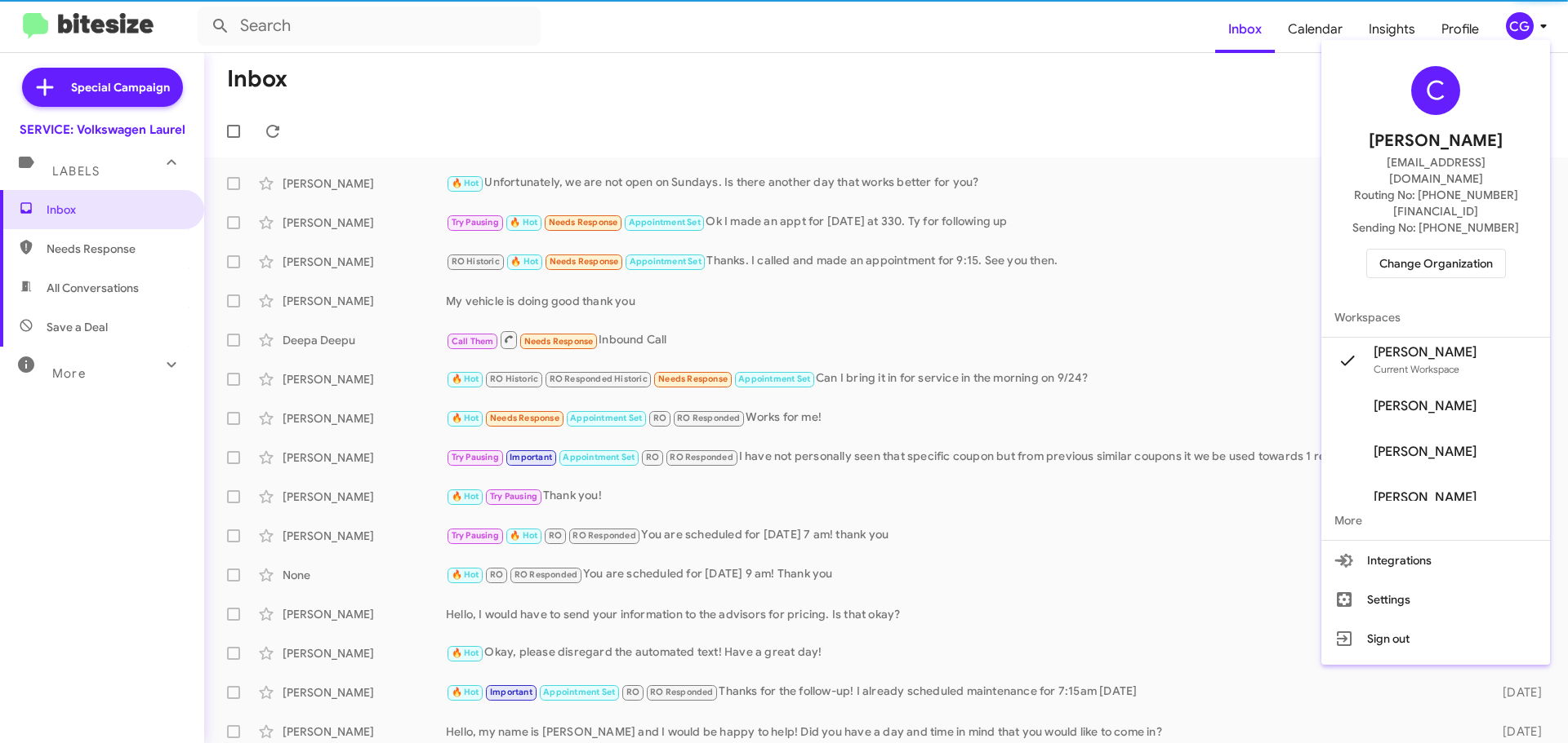
click at [1463, 220] on span "Sending No: +1 (301) 888-4699" at bounding box center [1435, 227] width 167 height 17
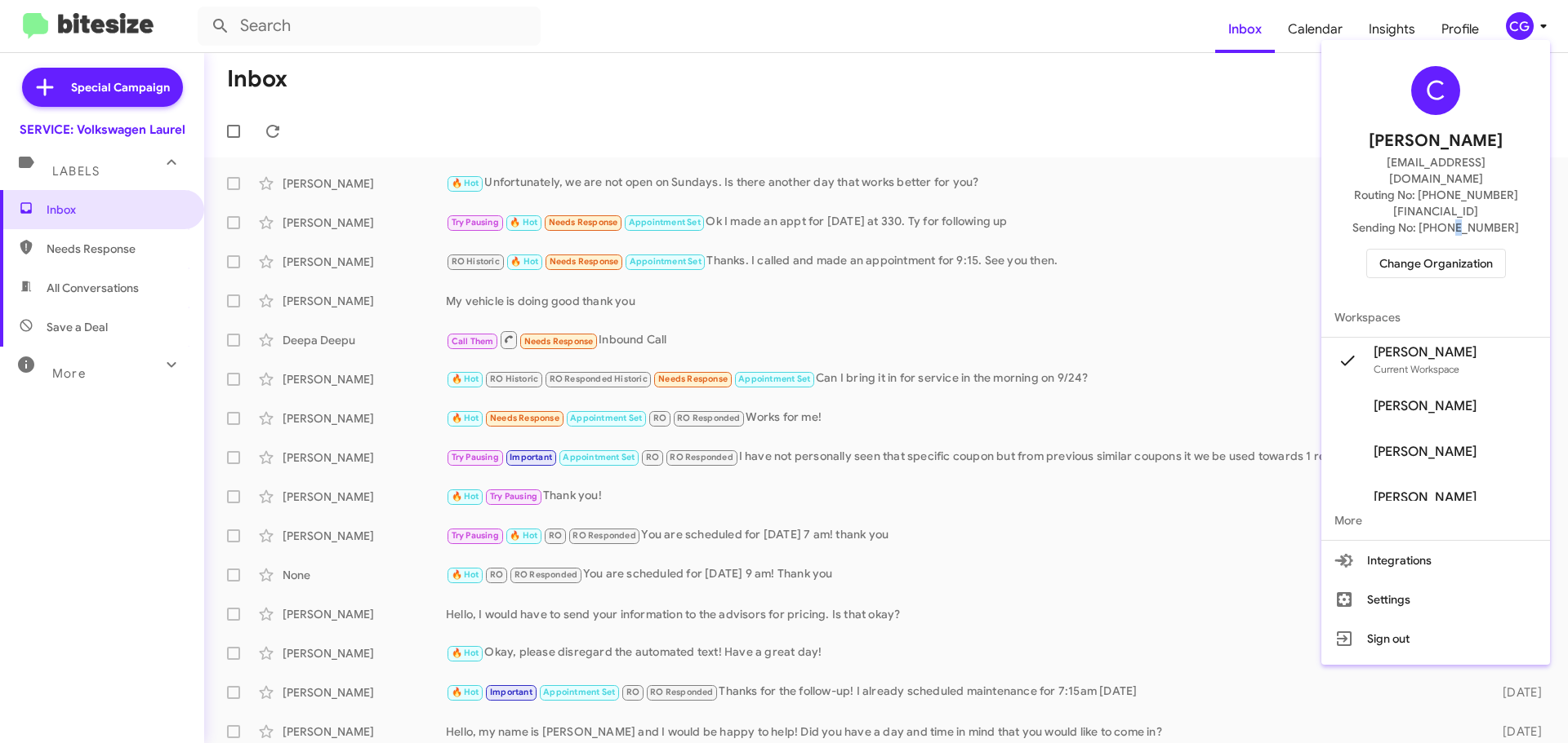
click at [1444, 250] on span "Change Organization" at bounding box center [1436, 264] width 113 height 27
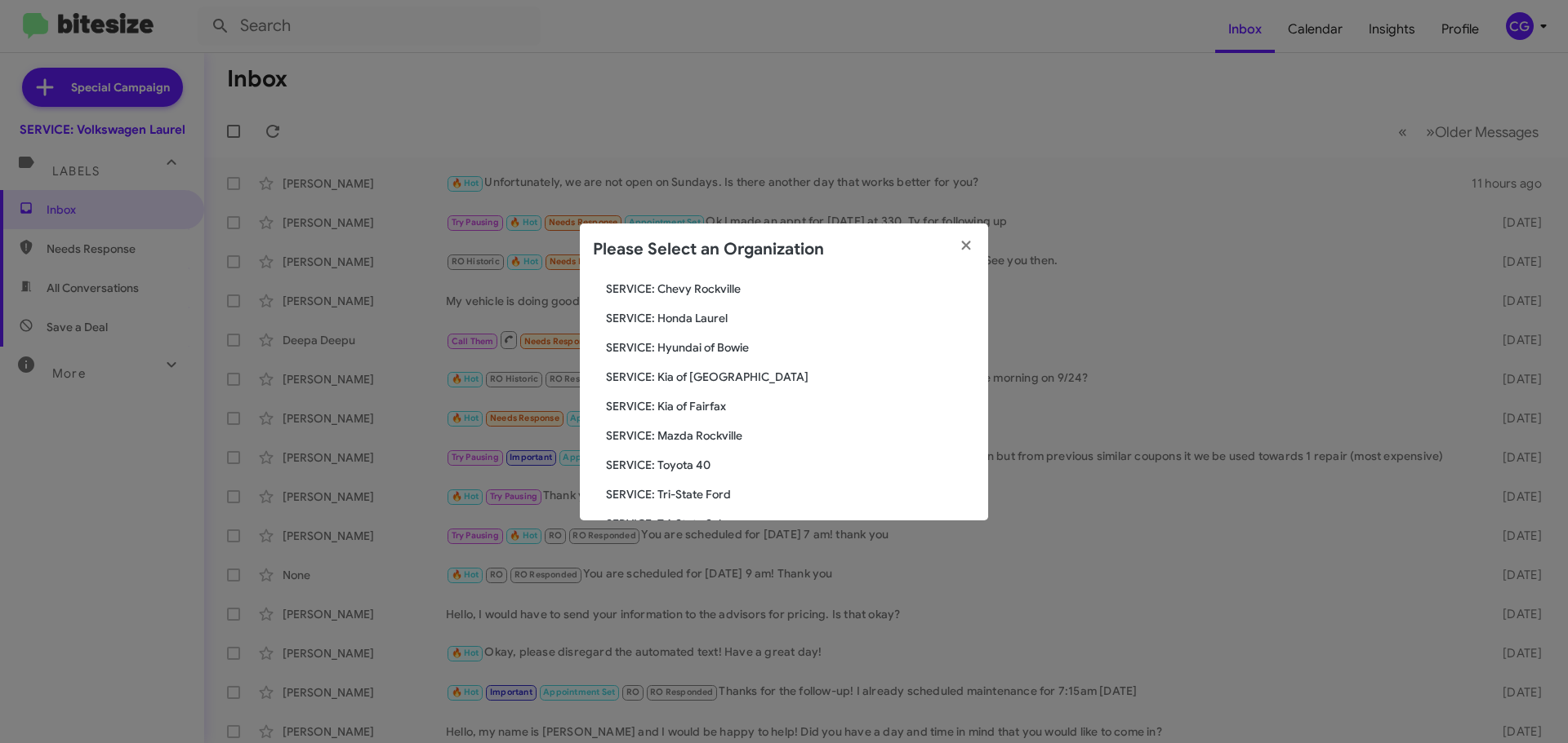
scroll to position [301, 0]
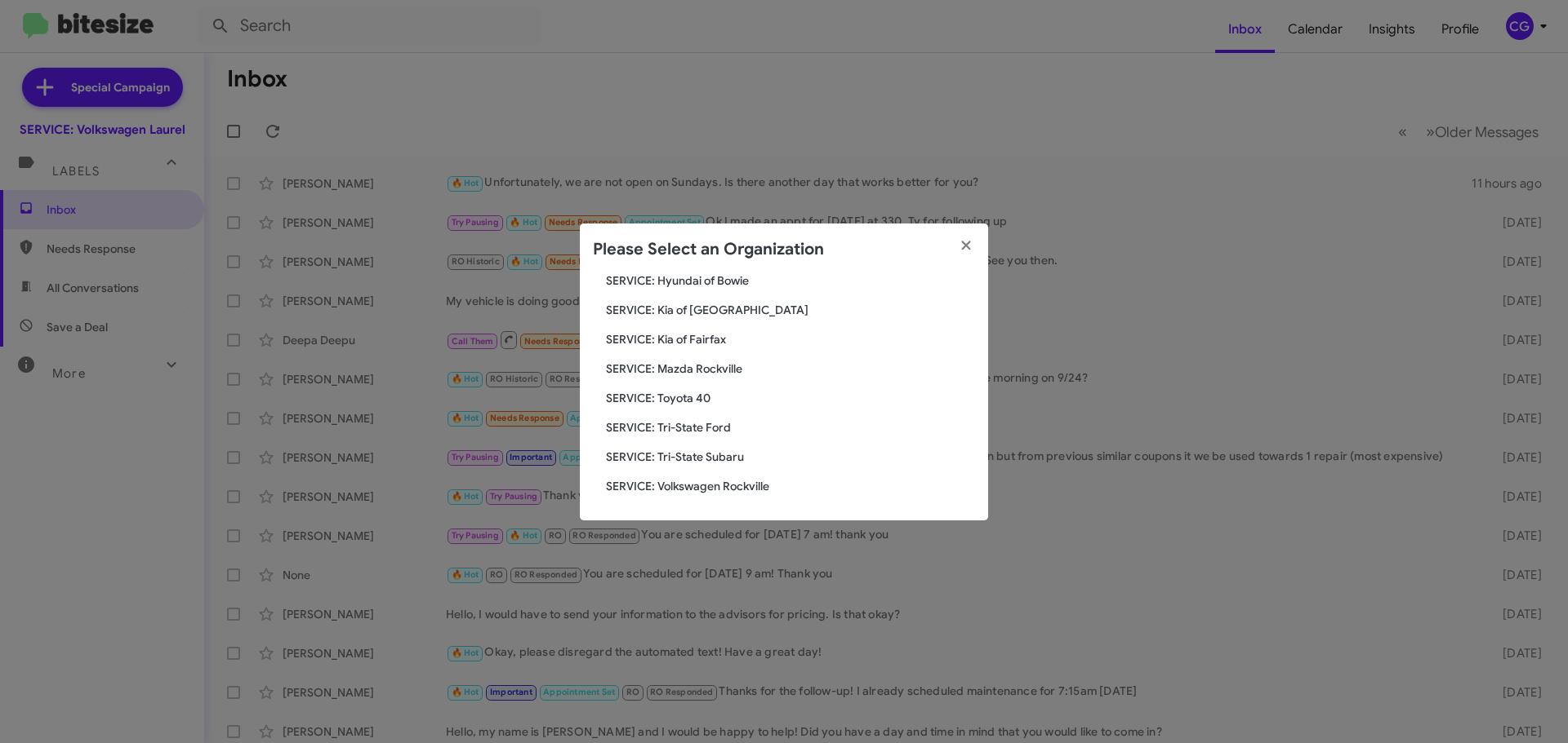
click at [694, 445] on div "Search SERVICE: Volkswagen Laurel Current Org SERVICE: CDJR Baltimore SERVICE: …" at bounding box center [784, 398] width 408 height 245
click at [680, 457] on span "SERVICE: Tri-State Subaru" at bounding box center [790, 457] width 369 height 17
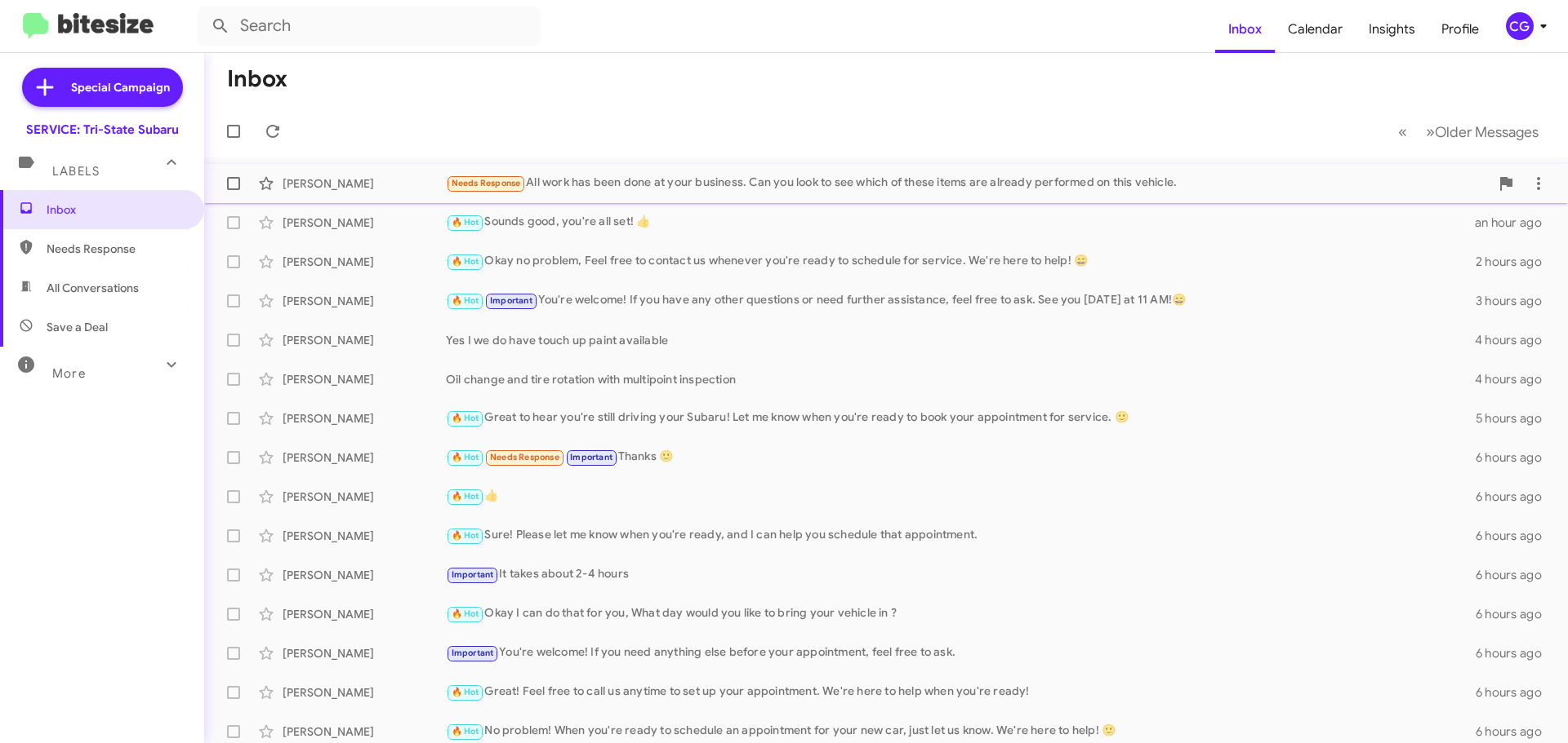
click at [844, 193] on div "[PERSON_NAME] Needs Response All work has been done at your business. Can you l…" at bounding box center [885, 183] width 1337 height 32
